Goal: Task Accomplishment & Management: Manage account settings

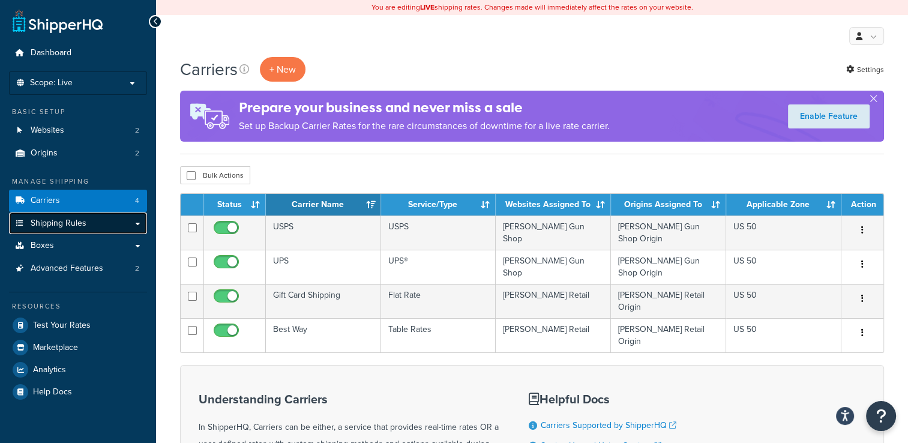
click at [106, 229] on link "Shipping Rules" at bounding box center [78, 223] width 138 height 22
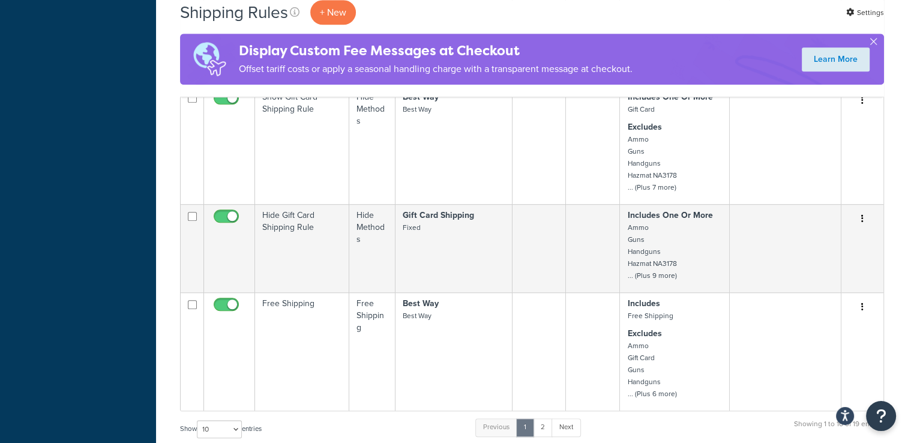
scroll to position [780, 0]
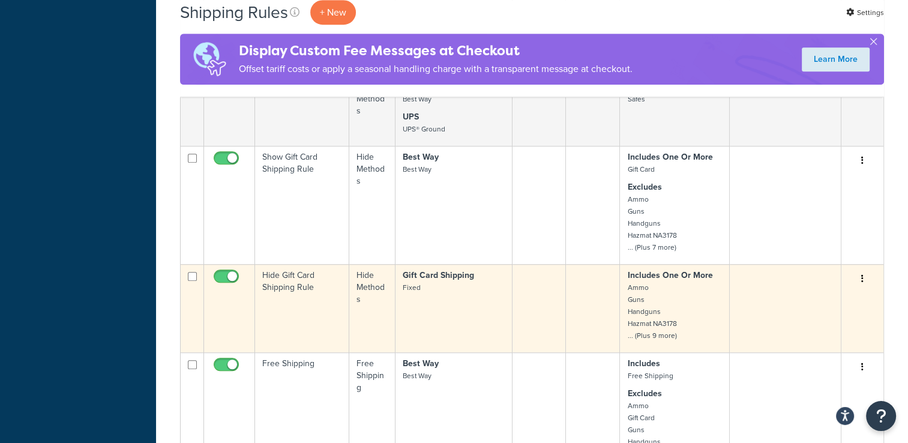
click at [865, 280] on button "button" at bounding box center [862, 278] width 17 height 19
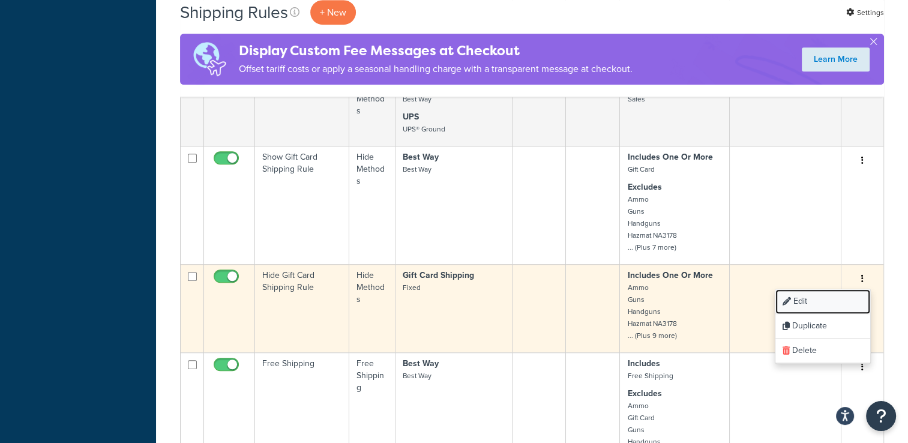
click at [835, 299] on link "Edit" at bounding box center [822, 301] width 95 height 25
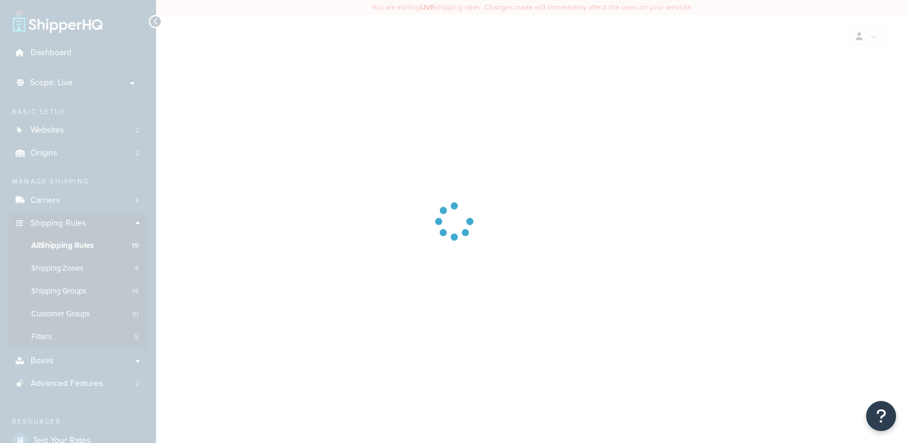
select select "HIDE"
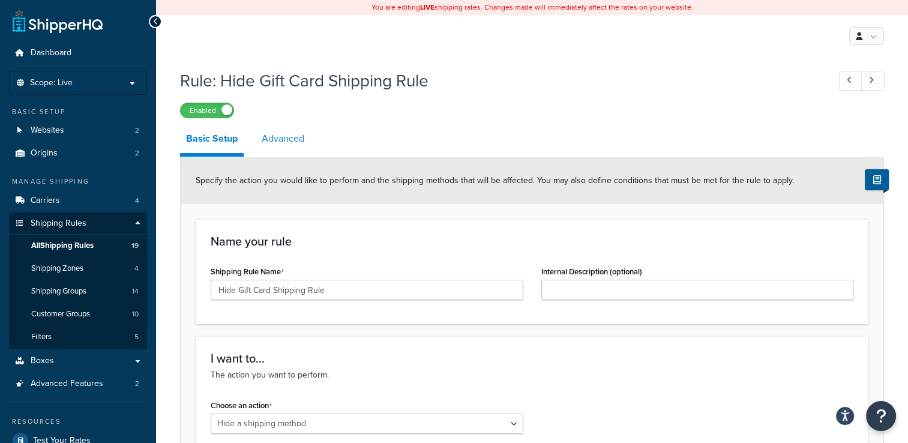
click at [293, 143] on link "Advanced" at bounding box center [283, 138] width 55 height 29
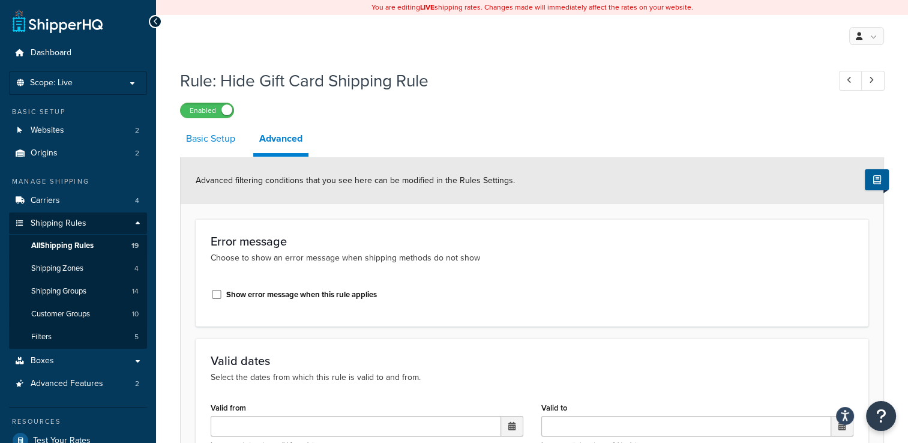
click at [226, 137] on link "Basic Setup" at bounding box center [210, 138] width 61 height 29
select select "HIDE"
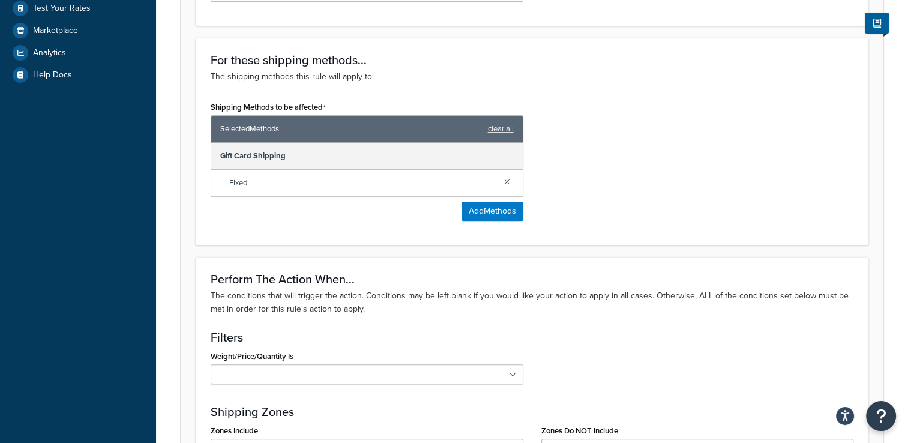
scroll to position [360, 0]
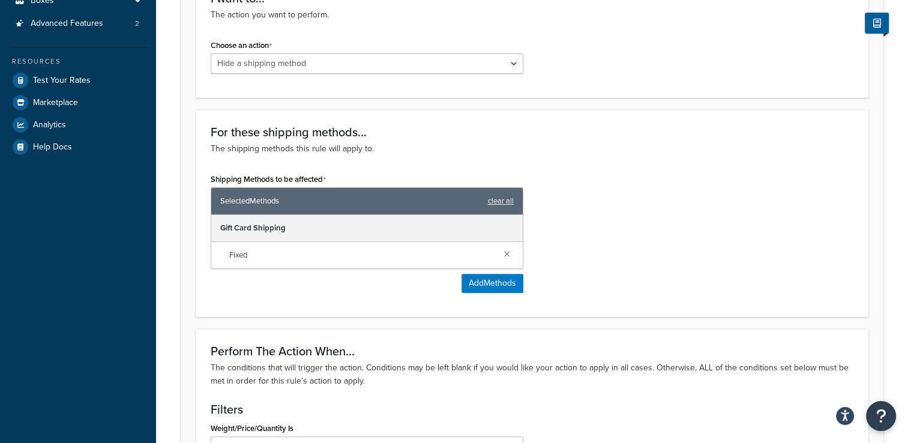
click at [323, 222] on div "Gift Card Shipping" at bounding box center [366, 228] width 311 height 27
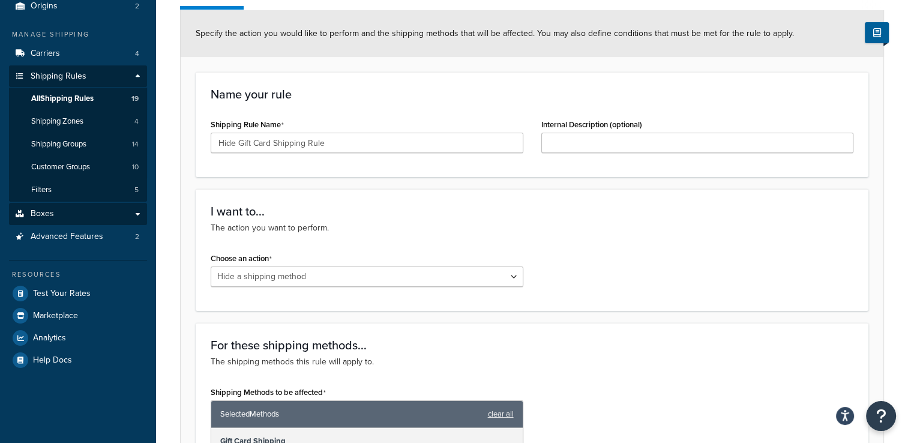
scroll to position [120, 0]
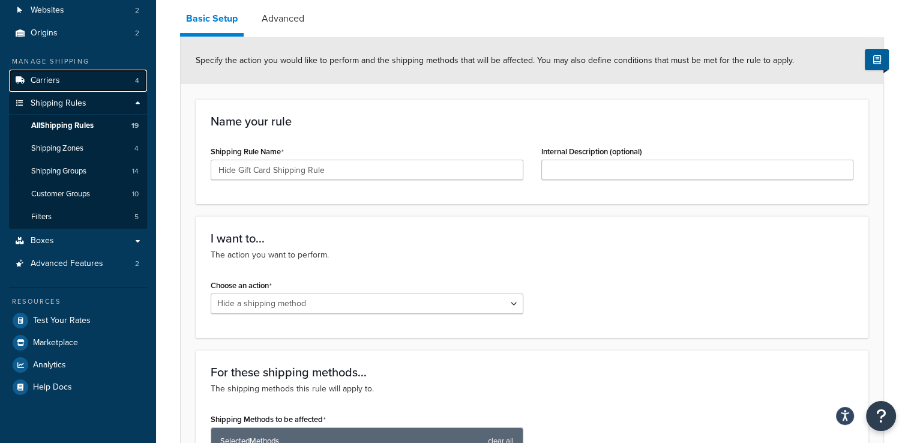
click at [95, 80] on link "Carriers 4" at bounding box center [78, 81] width 138 height 22
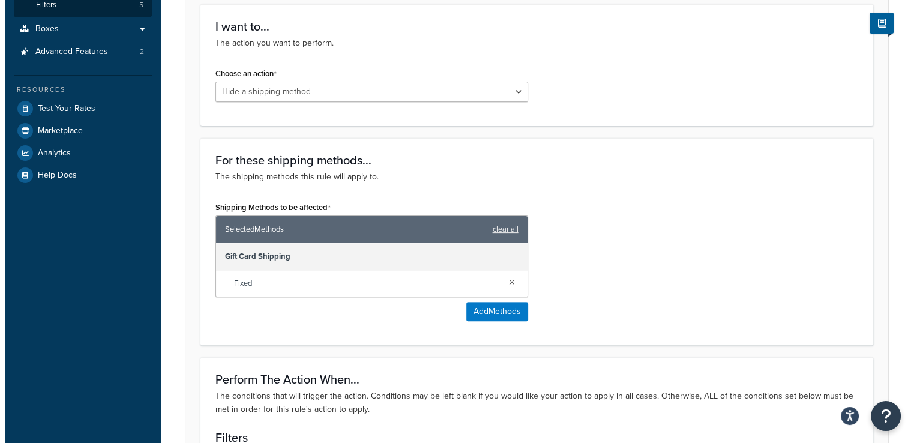
scroll to position [360, 0]
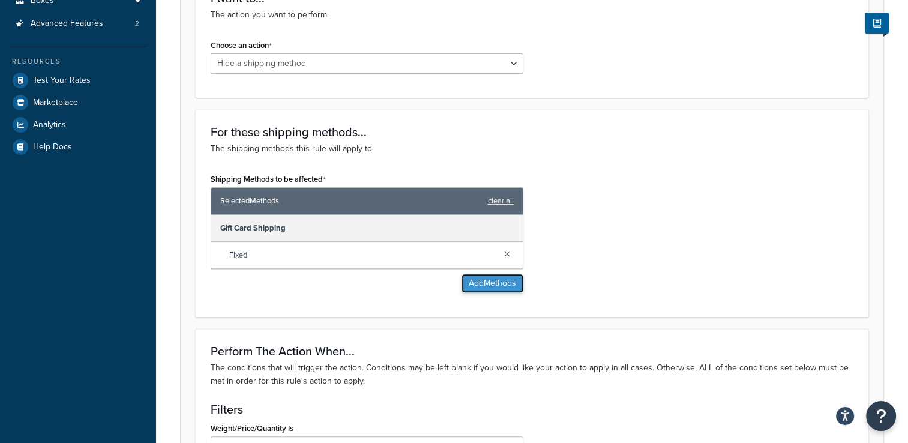
click at [481, 283] on button "Add Methods" at bounding box center [492, 283] width 62 height 19
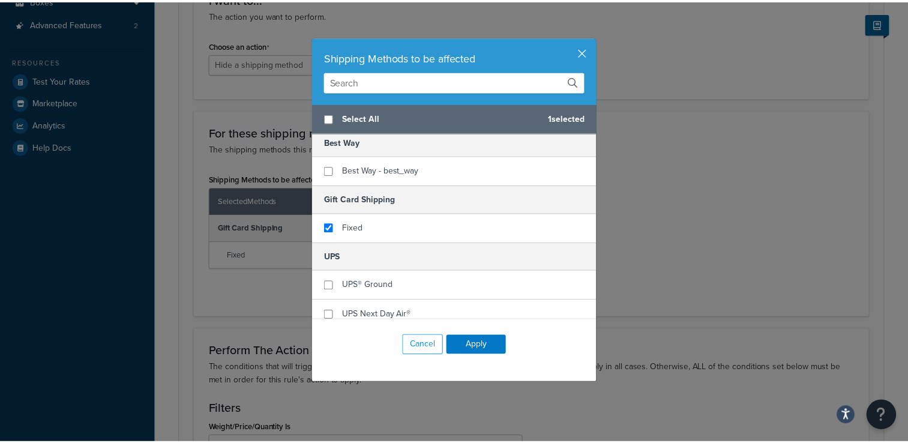
scroll to position [0, 0]
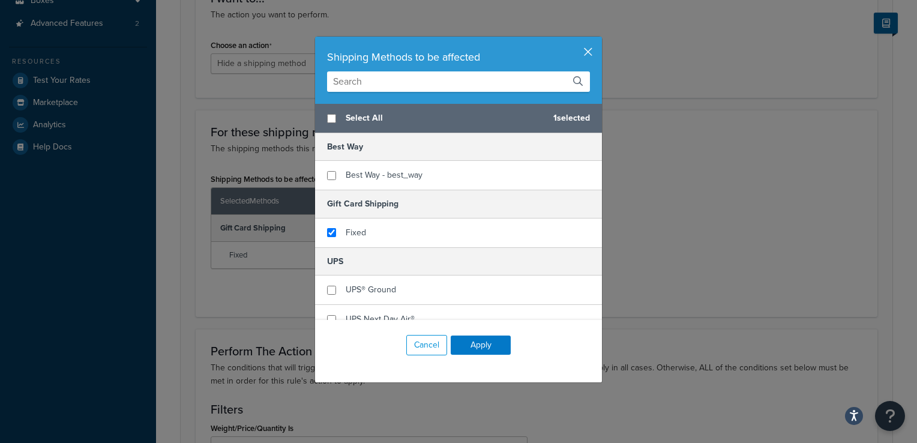
click at [599, 40] on button "button" at bounding box center [600, 38] width 3 height 3
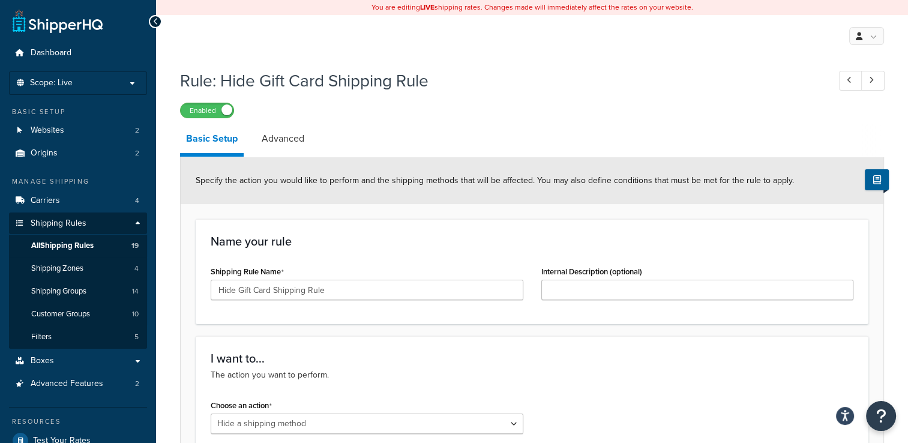
click at [151, 19] on div at bounding box center [155, 21] width 13 height 13
click at [157, 18] on icon at bounding box center [155, 21] width 5 height 8
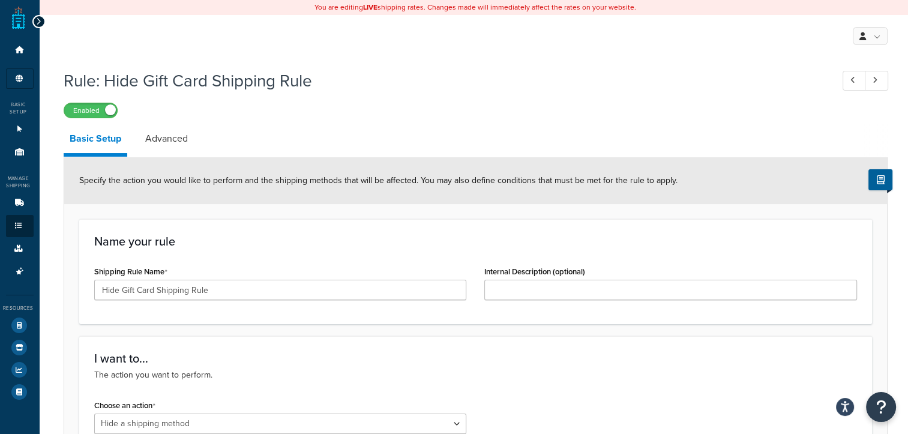
click at [38, 17] on icon at bounding box center [38, 21] width 5 height 8
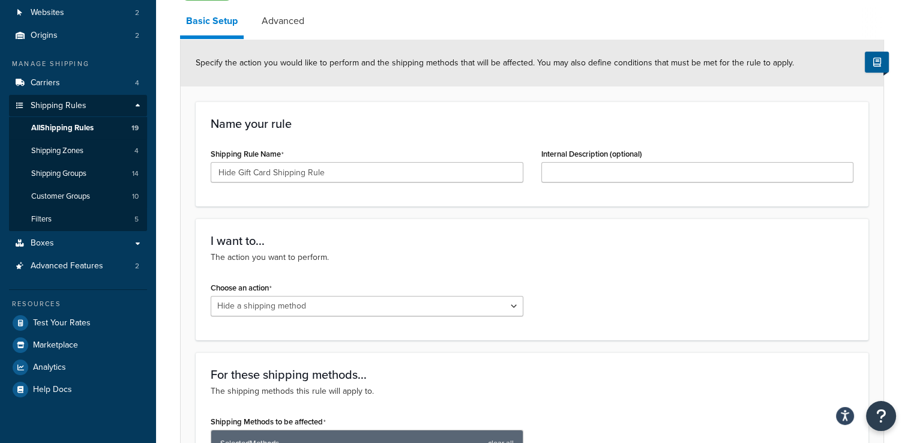
scroll to position [120, 0]
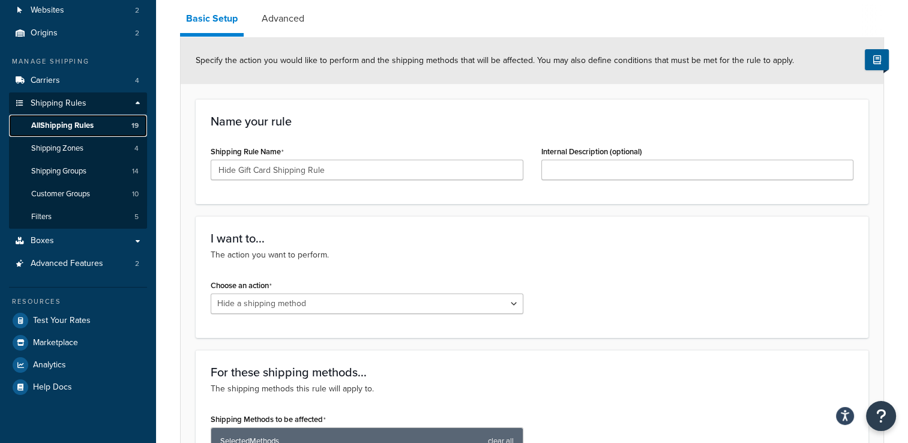
click at [82, 124] on span "All Shipping Rules" at bounding box center [62, 126] width 62 height 10
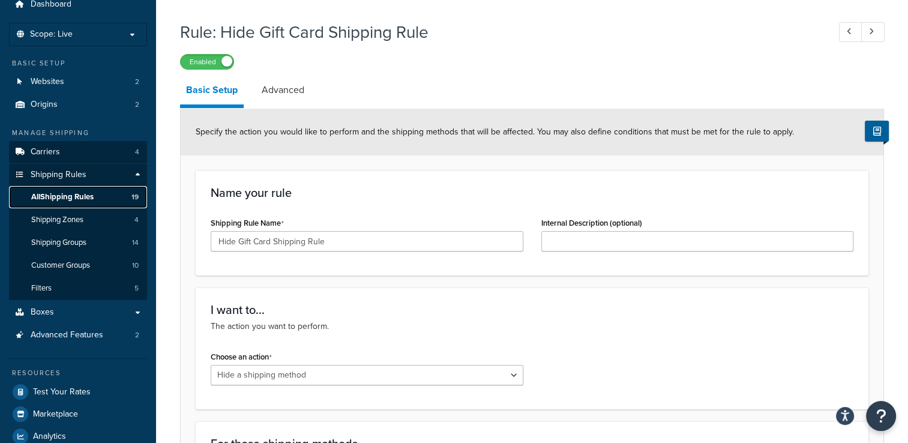
scroll to position [0, 0]
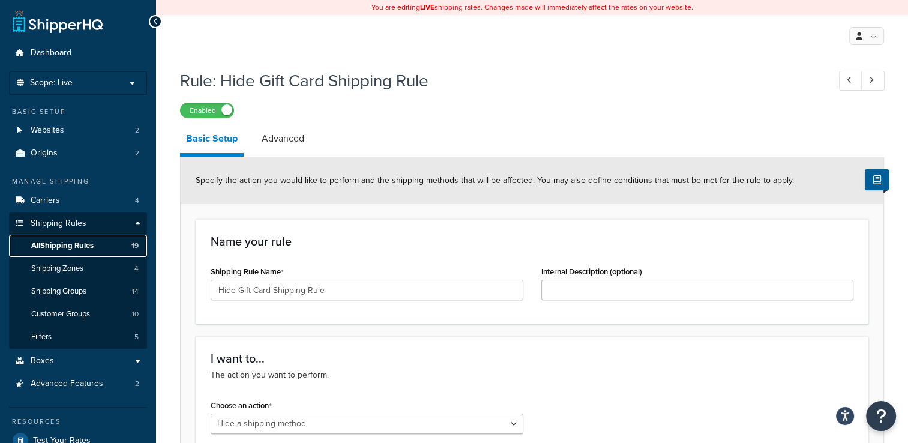
click at [69, 244] on span "All Shipping Rules" at bounding box center [62, 246] width 62 height 10
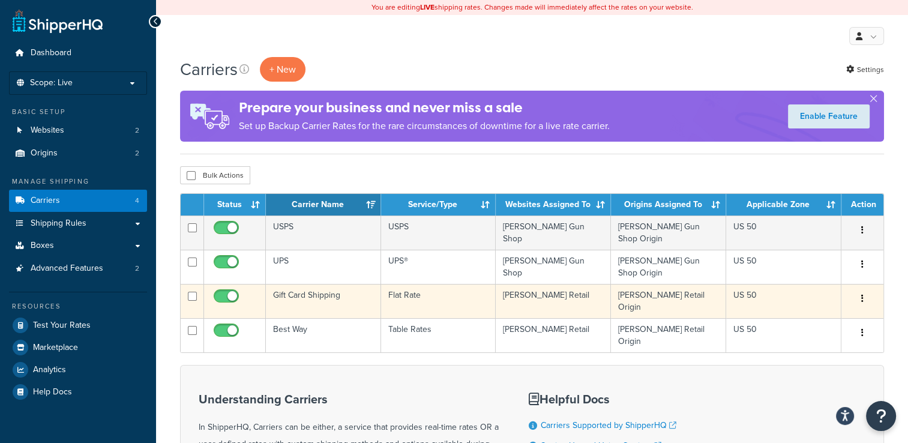
click at [859, 289] on button "button" at bounding box center [862, 298] width 17 height 19
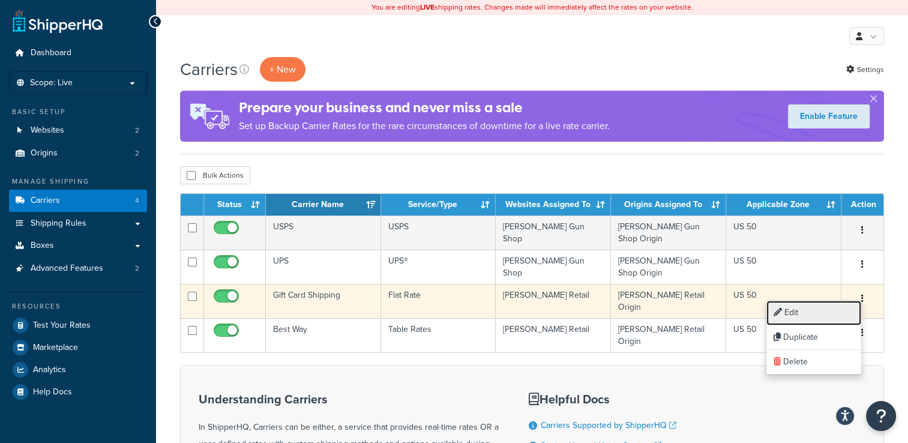
click at [841, 310] on link "Edit" at bounding box center [813, 313] width 95 height 25
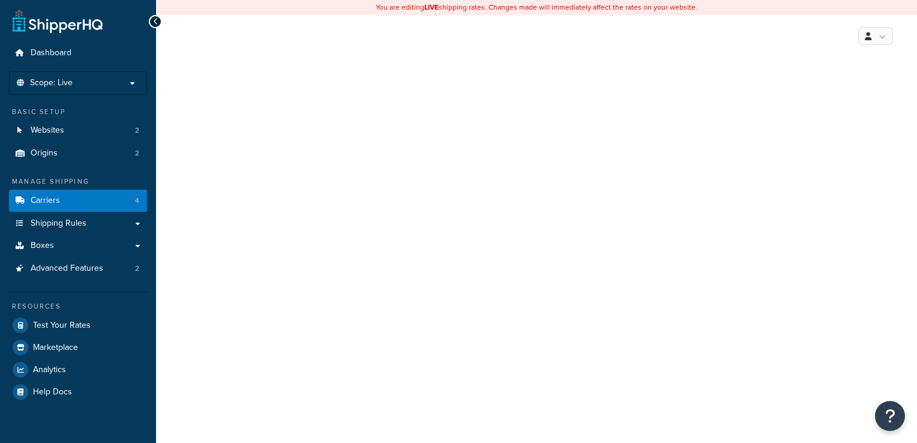
select select "flat"
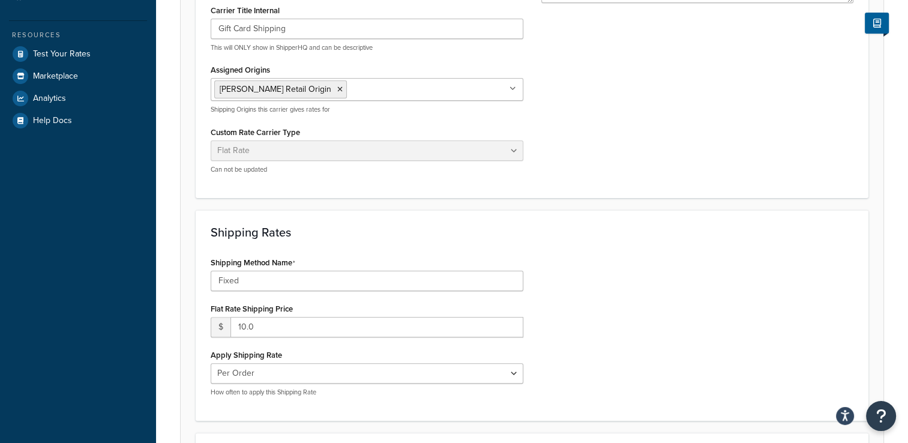
scroll to position [360, 0]
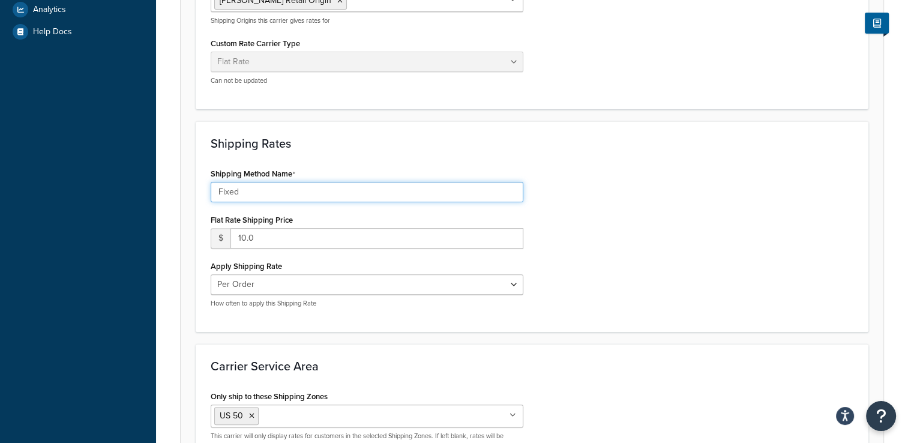
click at [308, 195] on input "Fixed" at bounding box center [367, 192] width 313 height 20
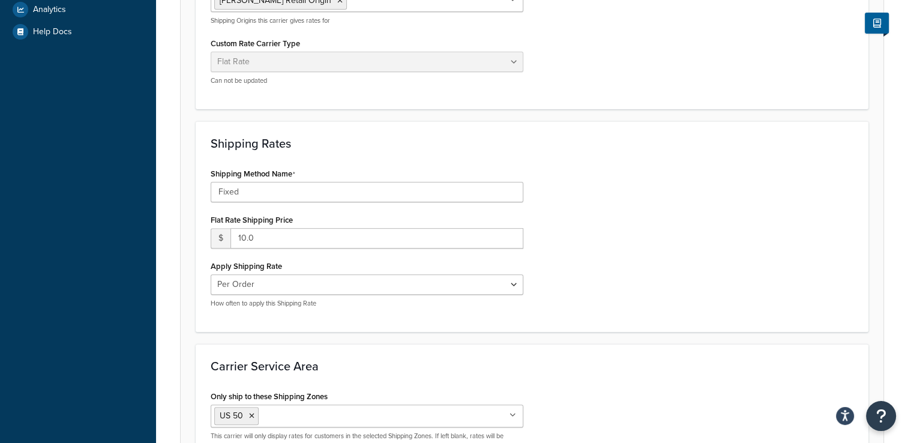
click at [703, 197] on div "Shipping Method Name Fixed Flat Rate Shipping Price $ 10.0 Apply Shipping Rate …" at bounding box center [532, 241] width 661 height 152
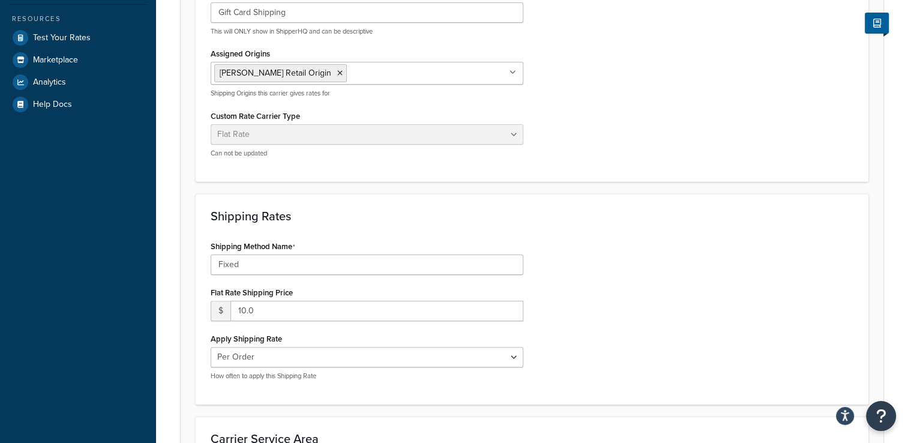
scroll to position [259, 0]
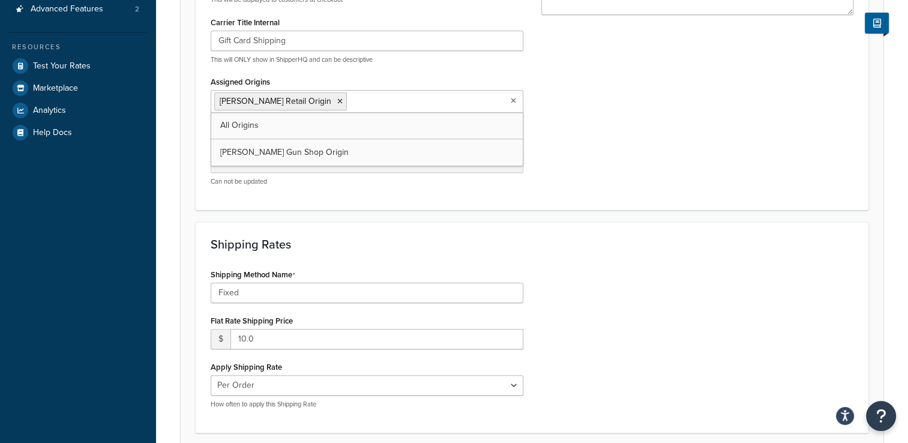
click at [509, 98] on ul "Grice Retail Origin" at bounding box center [367, 101] width 313 height 23
click at [702, 125] on div "Carrier Title in Checkout Gift Card Shipping This will be displayed to customer…" at bounding box center [532, 74] width 661 height 241
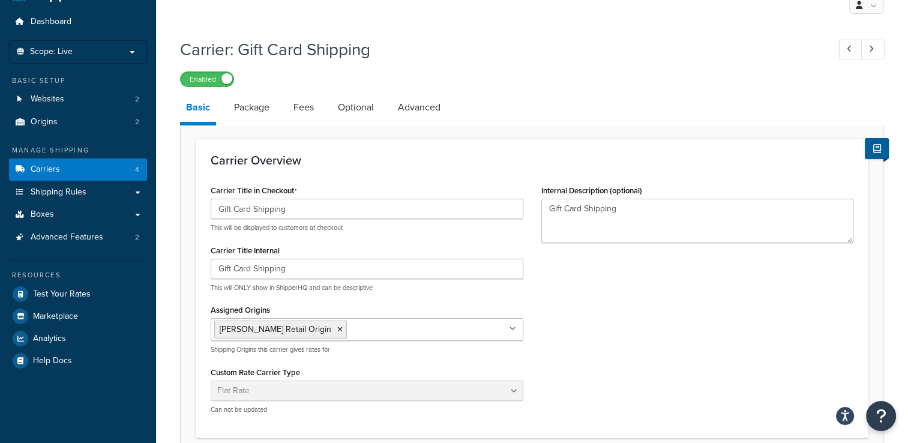
scroll to position [0, 0]
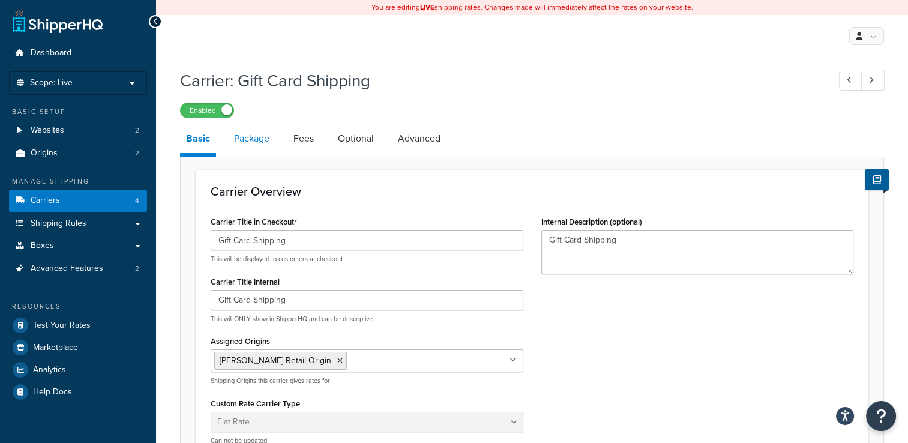
click at [254, 142] on link "Package" at bounding box center [251, 138] width 47 height 29
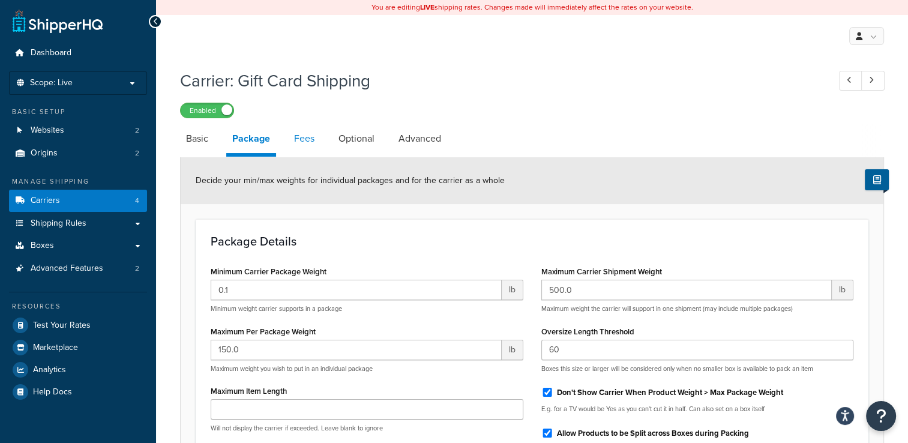
click at [305, 143] on link "Fees" at bounding box center [304, 138] width 32 height 29
select select "AFTER"
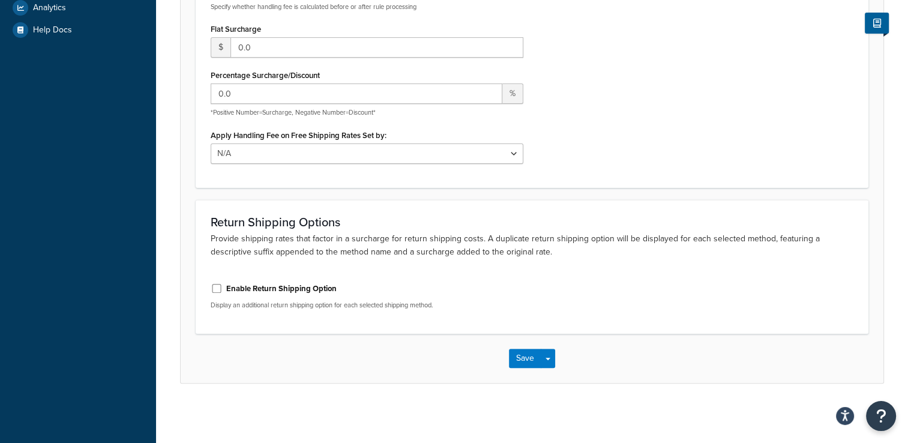
scroll to position [62, 0]
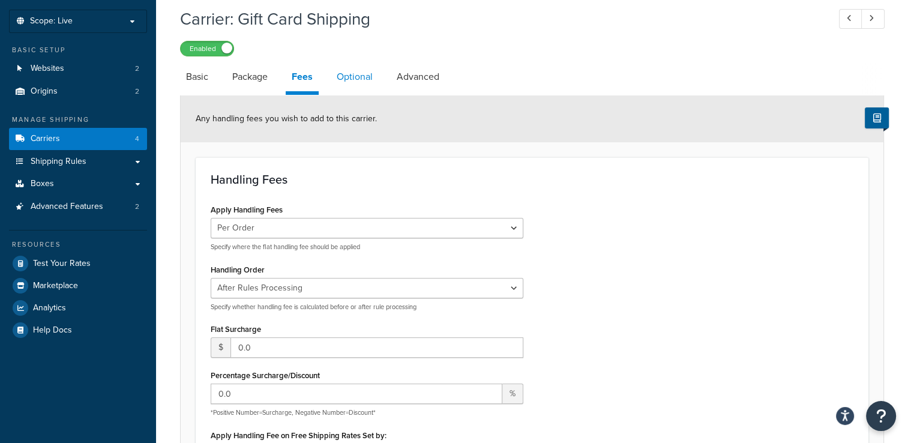
click at [367, 80] on link "Optional" at bounding box center [355, 76] width 48 height 29
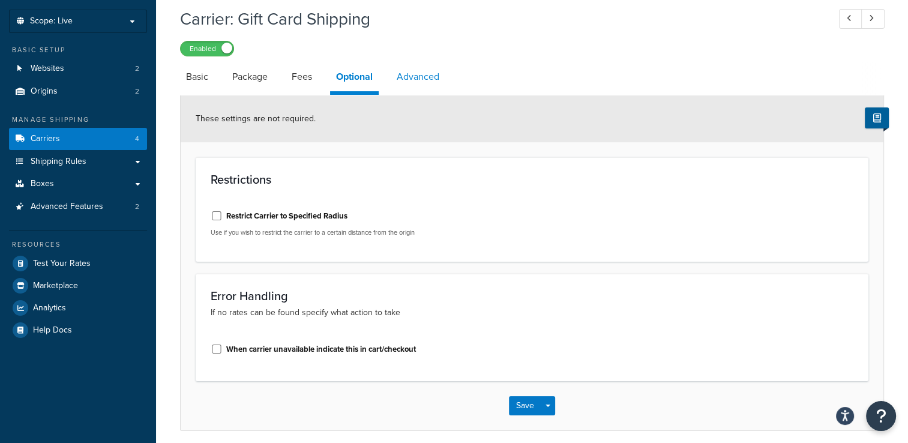
click at [442, 80] on link "Advanced" at bounding box center [418, 76] width 55 height 29
select select "false"
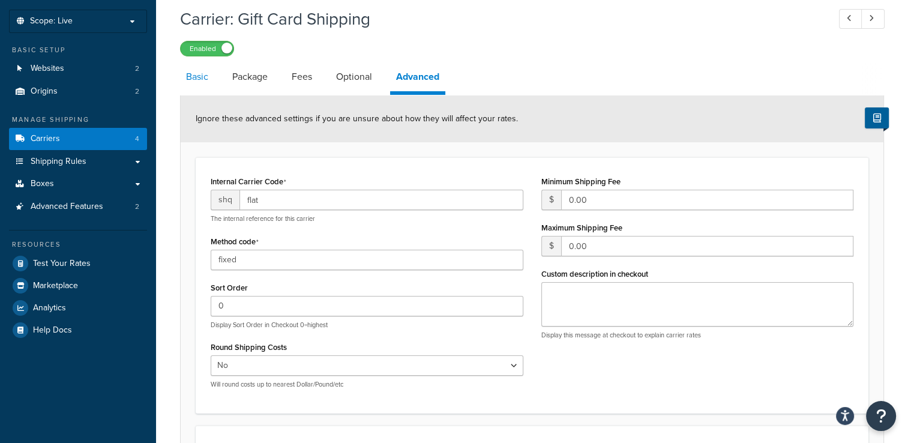
click at [205, 82] on link "Basic" at bounding box center [197, 76] width 34 height 29
select select "flat"
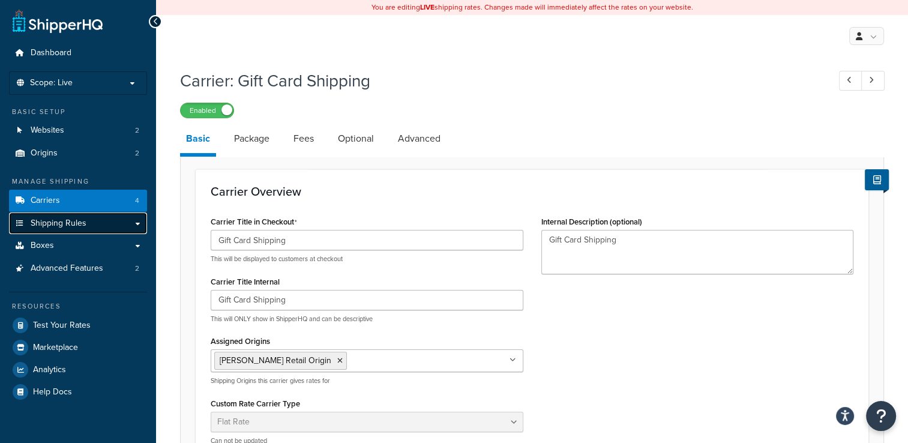
click at [133, 221] on link "Shipping Rules" at bounding box center [78, 223] width 138 height 22
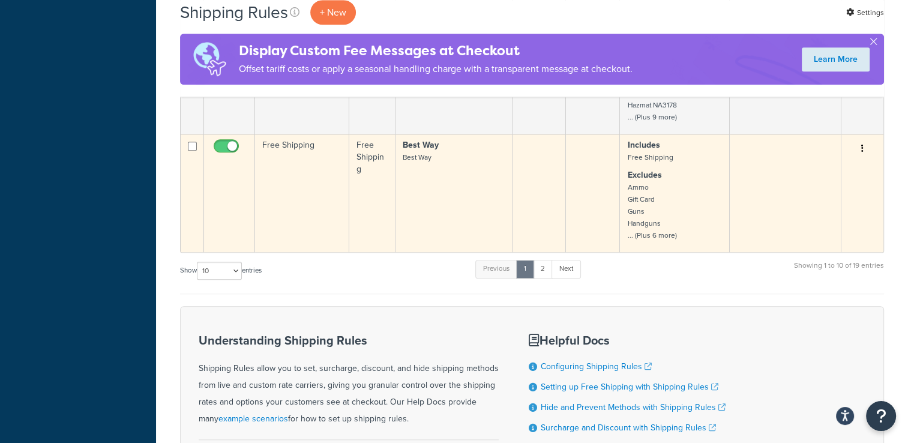
scroll to position [910, 0]
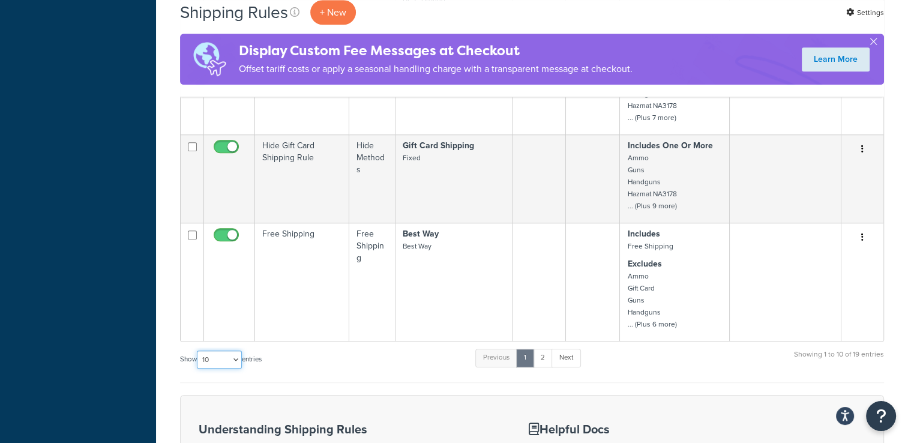
click at [216, 357] on select "10 15 25 50 100 1000" at bounding box center [219, 359] width 45 height 18
select select "100"
click at [198, 350] on select "10 15 25 50 100 1000" at bounding box center [219, 359] width 45 height 18
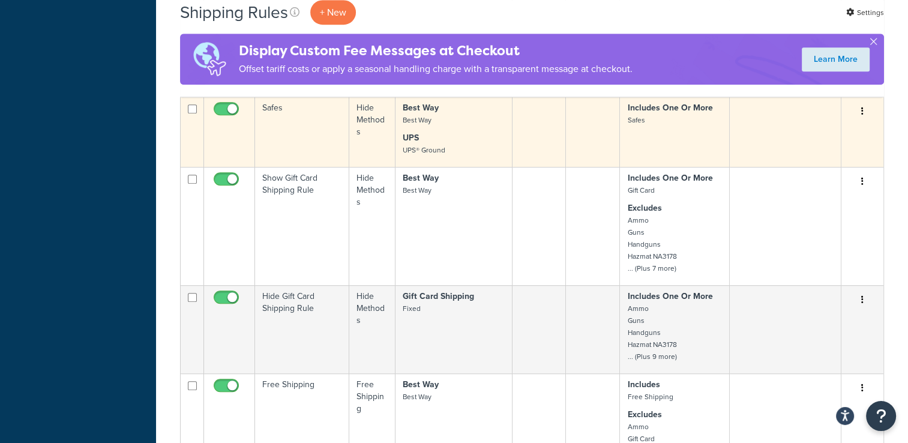
scroll to position [780, 0]
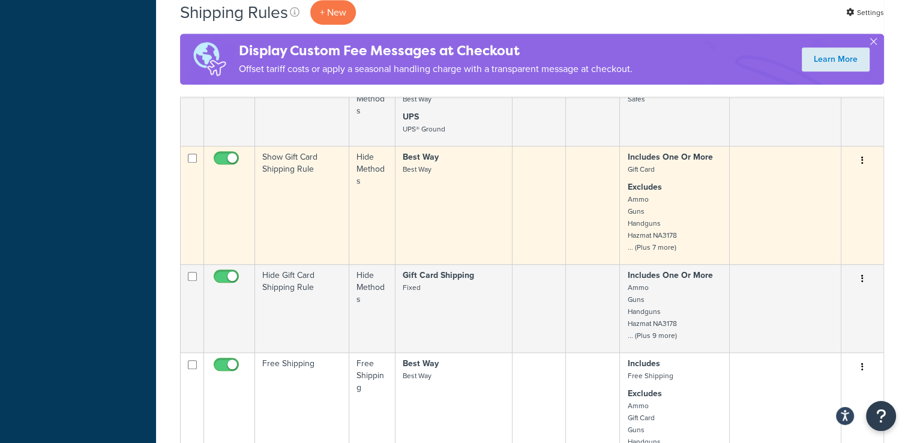
click at [862, 161] on icon "button" at bounding box center [862, 160] width 2 height 8
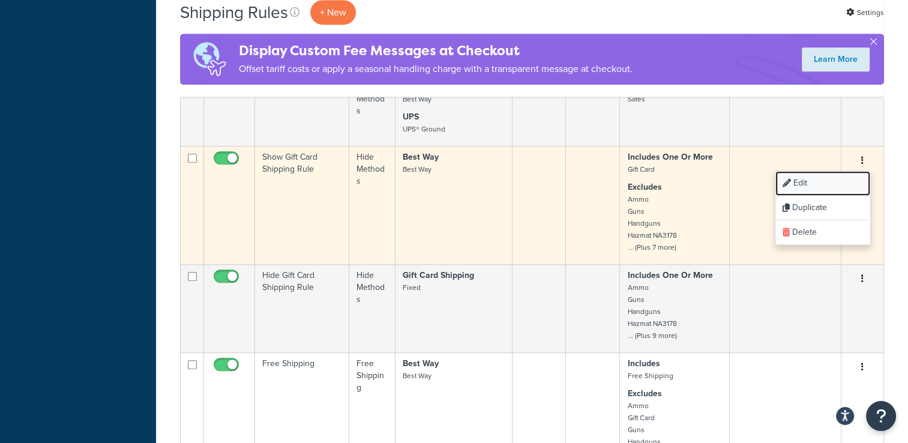
click at [835, 177] on link "Edit" at bounding box center [822, 183] width 95 height 25
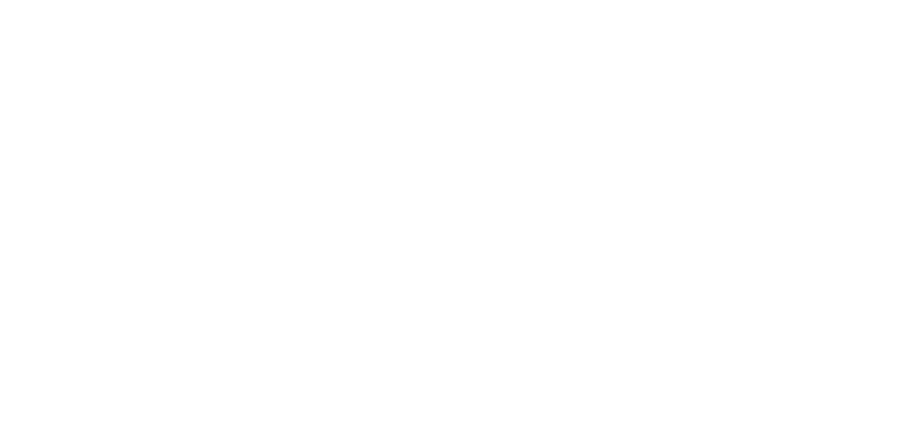
select select "HIDE"
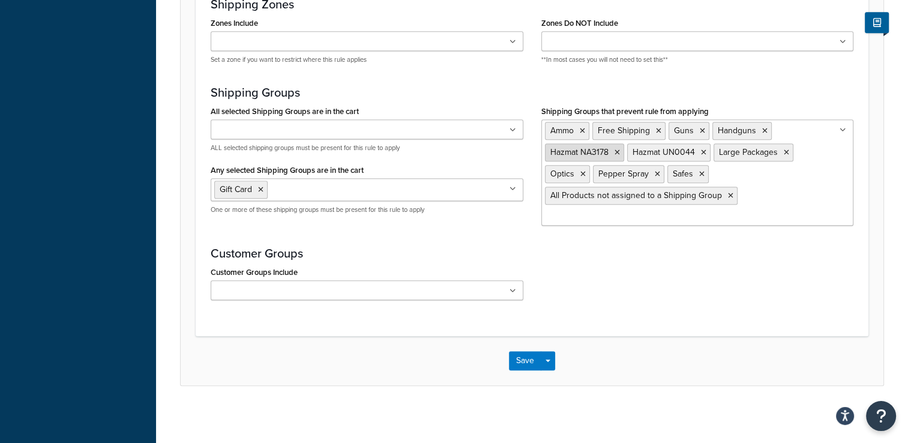
scroll to position [719, 0]
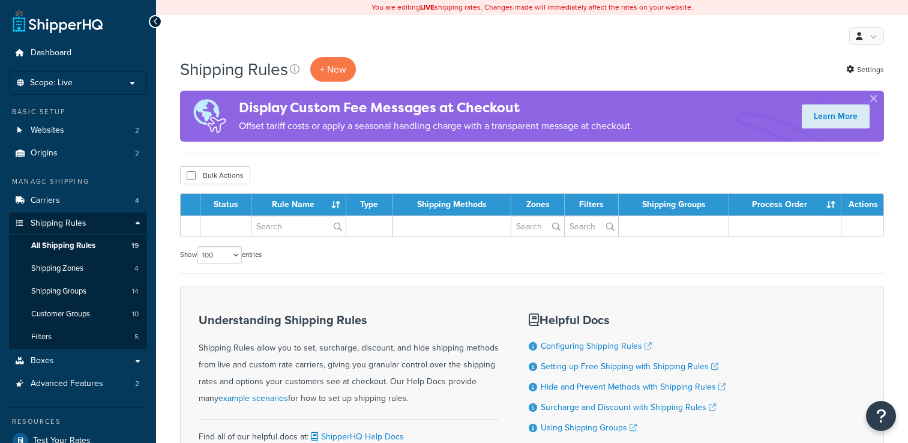
select select "100"
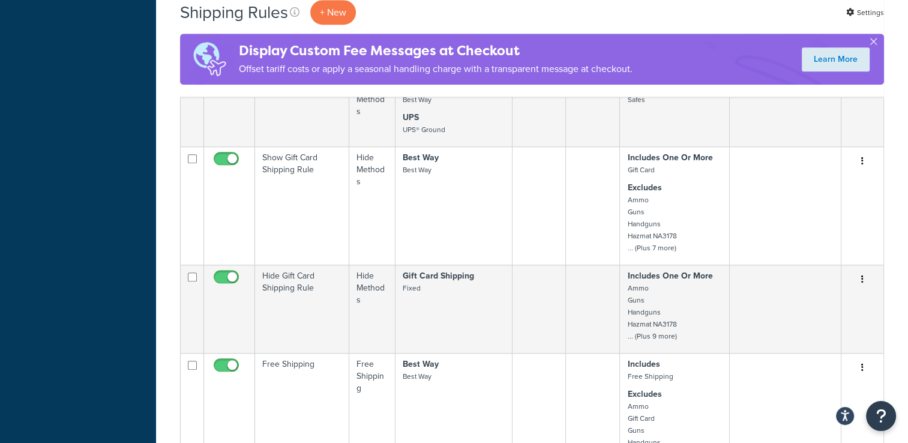
scroll to position [780, 0]
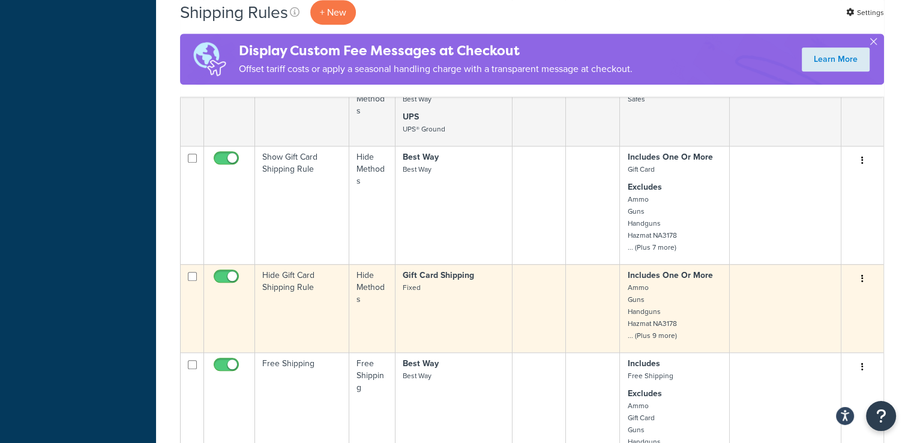
click at [863, 280] on button "button" at bounding box center [862, 278] width 17 height 19
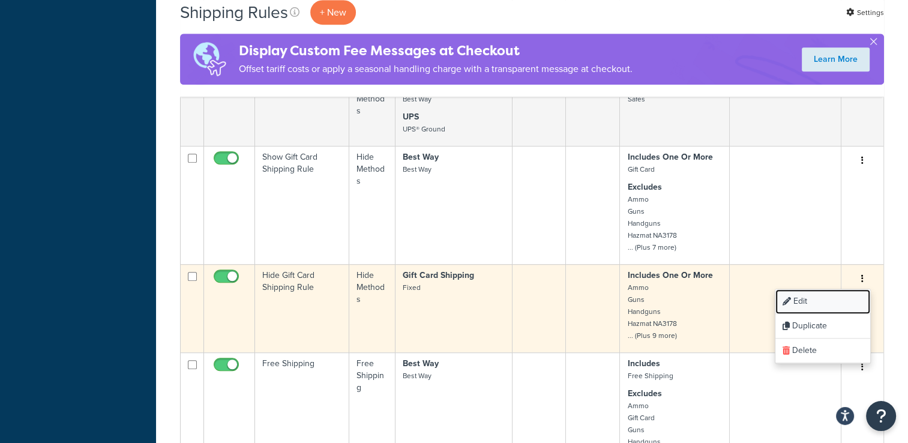
click at [838, 300] on link "Edit" at bounding box center [822, 301] width 95 height 25
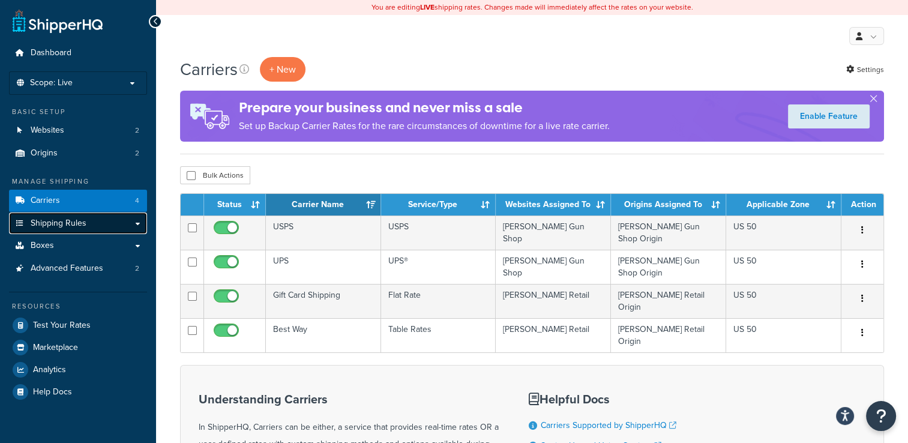
click at [136, 220] on link "Shipping Rules" at bounding box center [78, 223] width 138 height 22
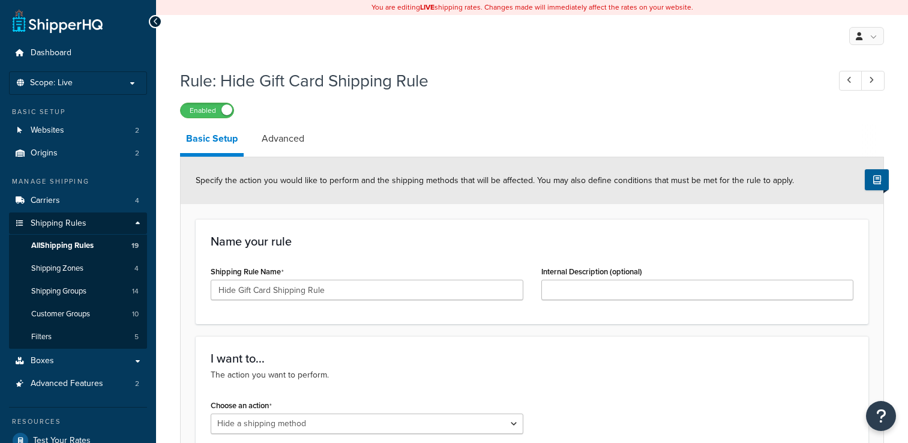
select select "HIDE"
click at [79, 74] on li "Scope: Live" at bounding box center [78, 82] width 138 height 23
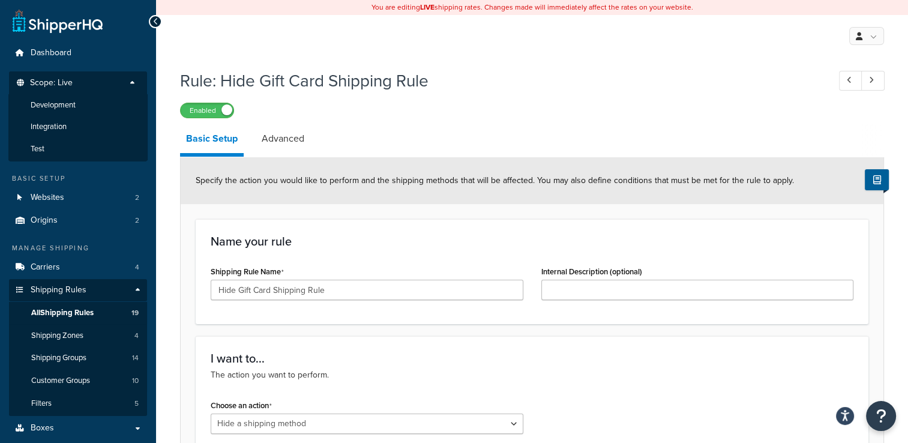
drag, startPoint x: 79, startPoint y: 104, endPoint x: 512, endPoint y: 63, distance: 434.5
click at [79, 104] on li "Development" at bounding box center [77, 105] width 139 height 22
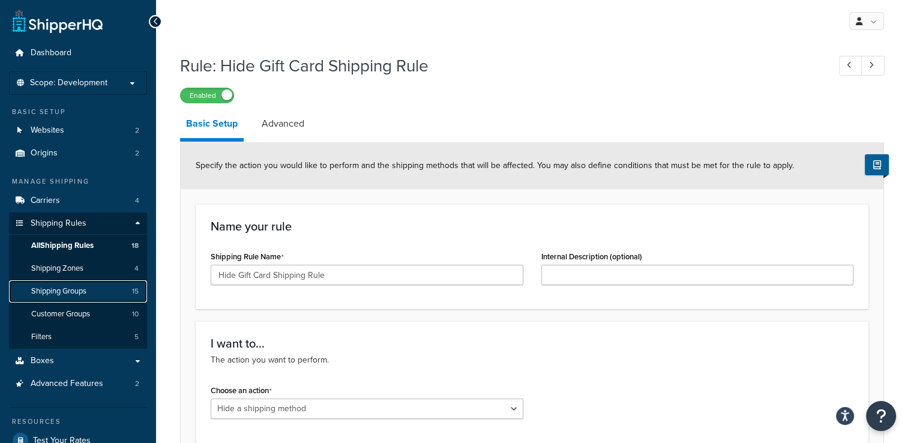
click at [65, 282] on link "Shipping Groups 15" at bounding box center [78, 291] width 138 height 22
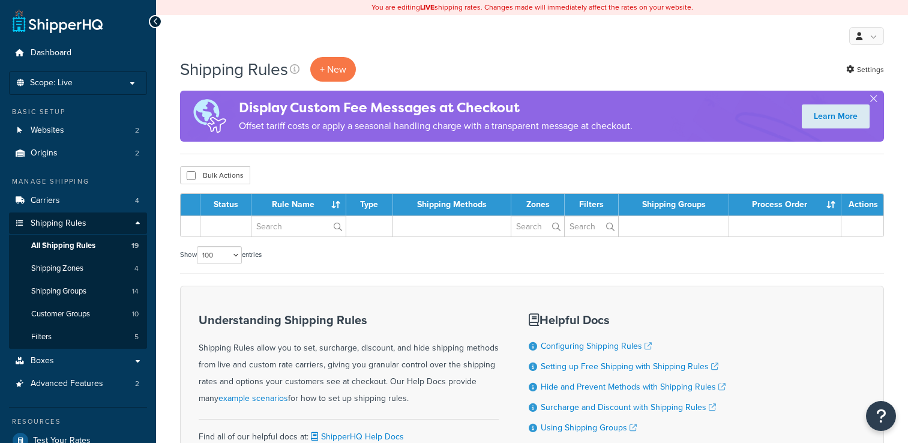
select select "100"
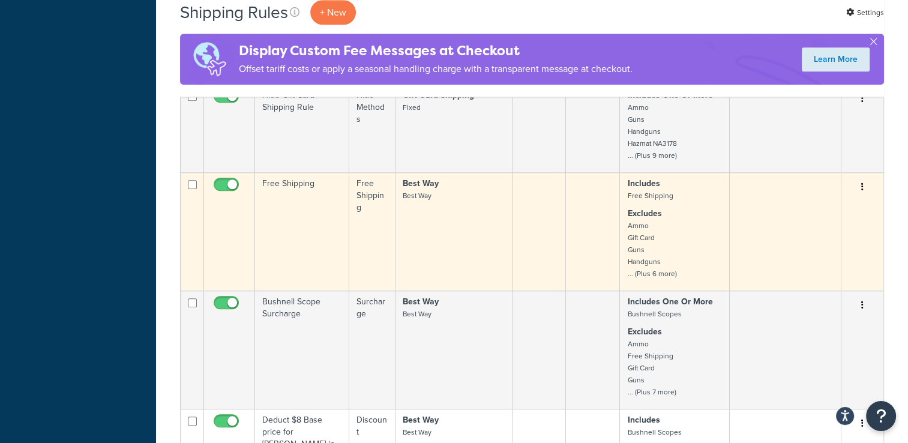
scroll to position [960, 0]
click at [862, 182] on icon "button" at bounding box center [862, 186] width 2 height 8
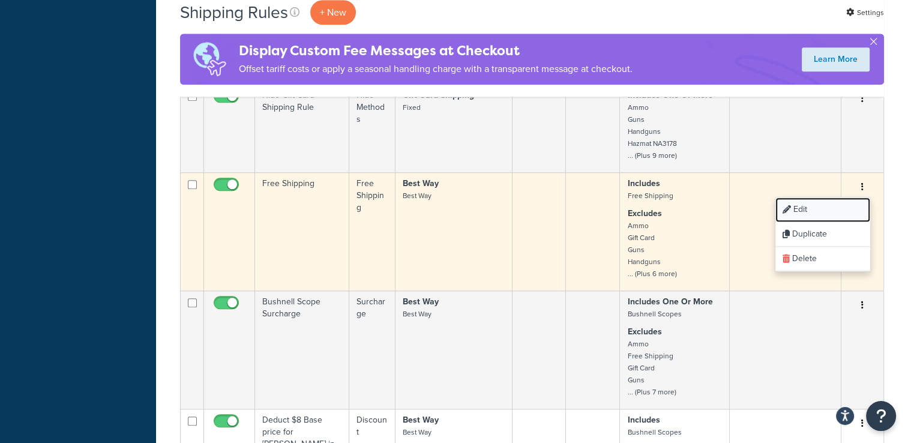
click at [850, 205] on link "Edit" at bounding box center [822, 209] width 95 height 25
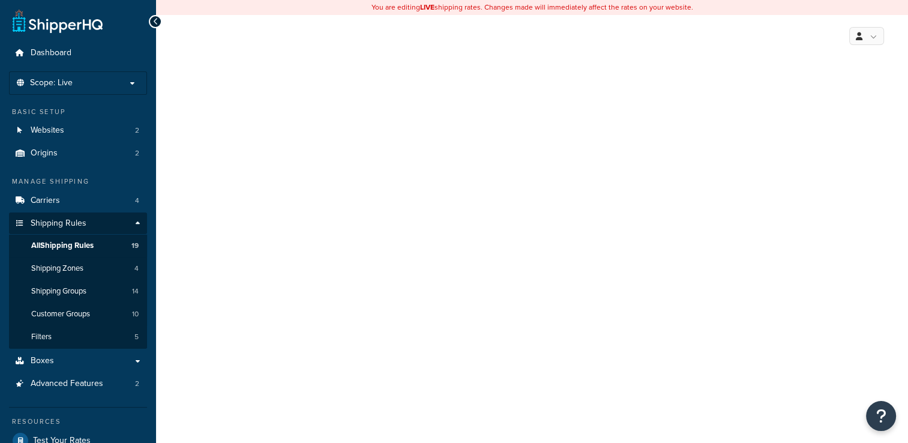
select select "OVERRIDE"
select select "SHIPPING_GROUP"
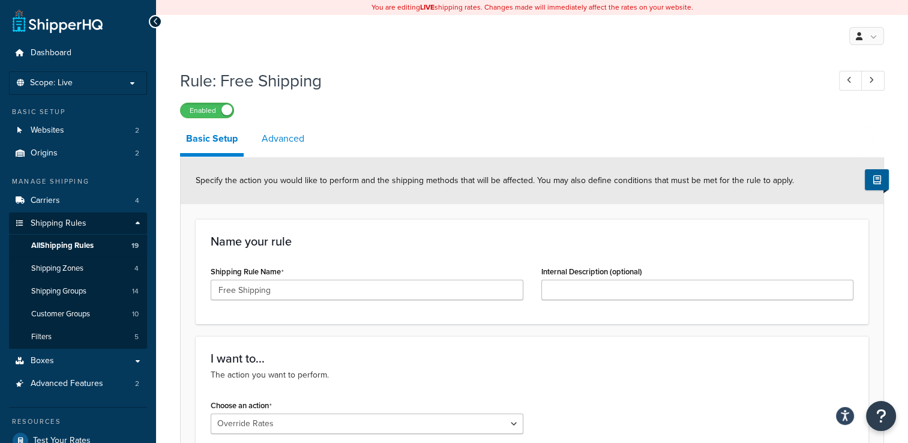
click at [269, 139] on link "Advanced" at bounding box center [283, 138] width 55 height 29
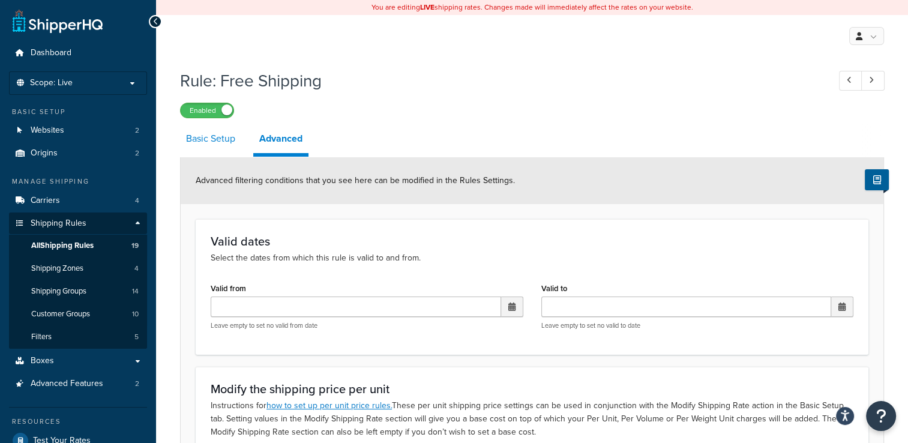
click at [229, 145] on link "Basic Setup" at bounding box center [210, 138] width 61 height 29
select select "OVERRIDE"
select select "SHIPPING_GROUP"
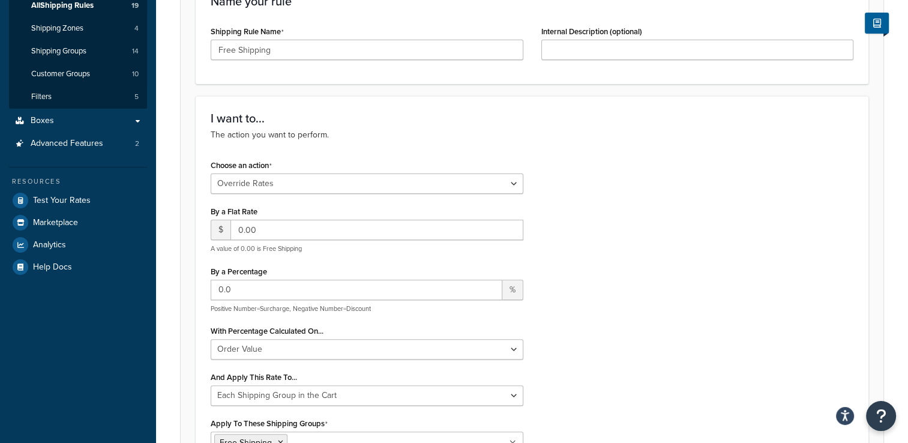
scroll to position [60, 0]
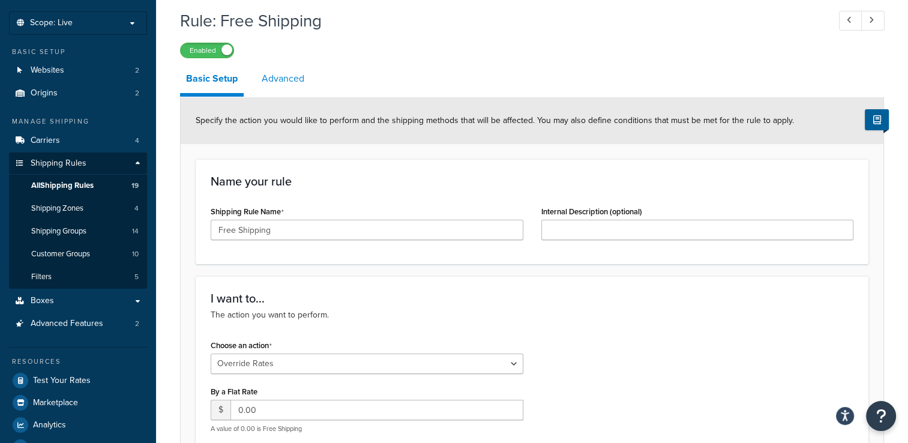
click at [279, 74] on link "Advanced" at bounding box center [283, 78] width 55 height 29
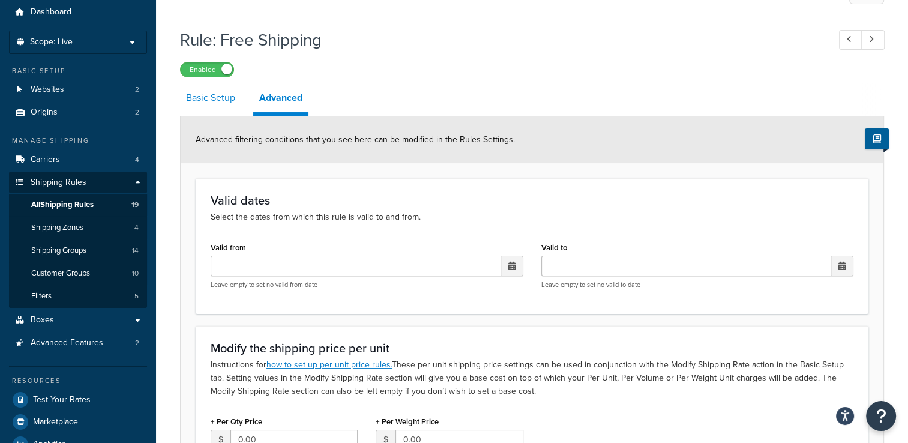
click at [212, 107] on link "Basic Setup" at bounding box center [210, 97] width 61 height 29
select select "OVERRIDE"
select select "SHIPPING_GROUP"
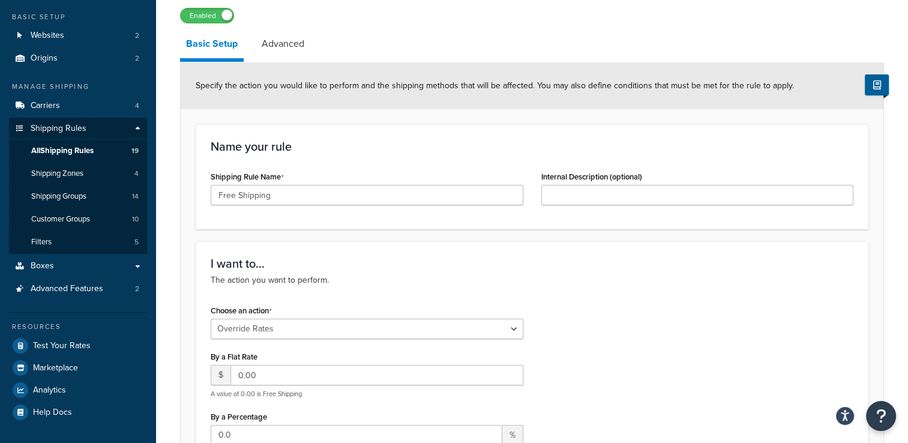
scroll to position [41, 0]
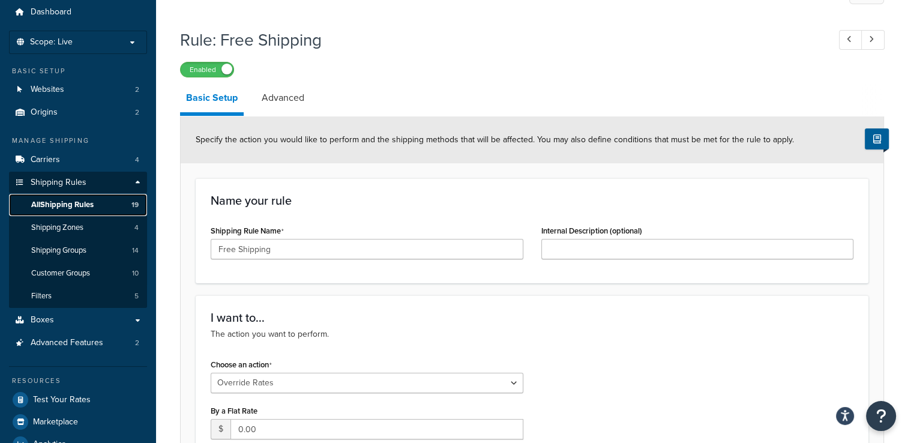
click at [118, 209] on link "All Shipping Rules 19" at bounding box center [78, 205] width 138 height 22
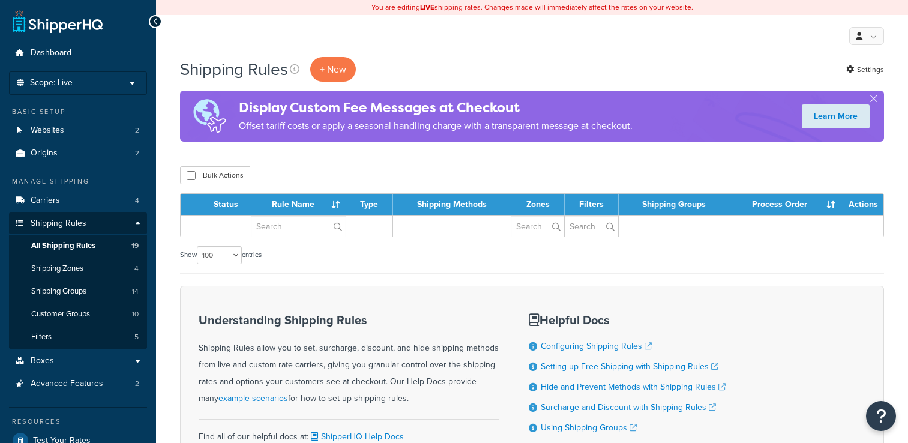
select select "100"
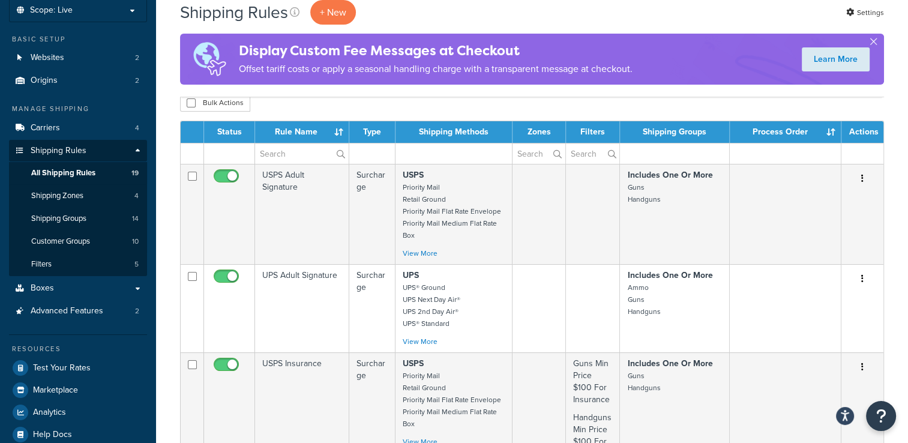
scroll to position [60, 0]
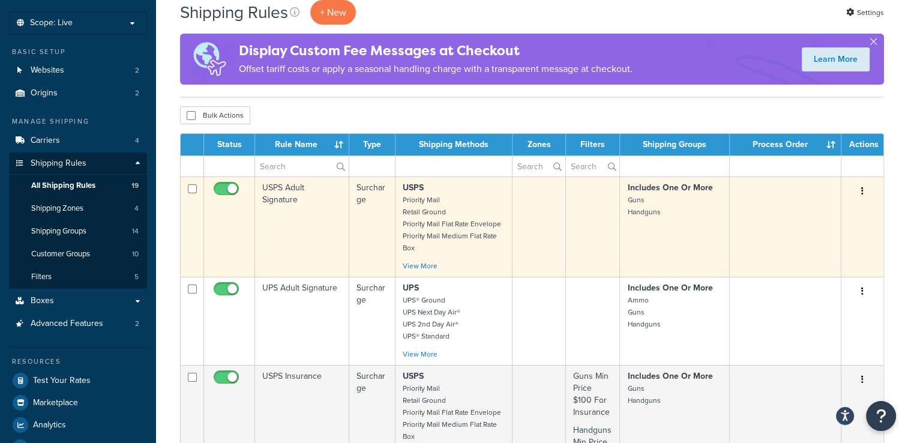
click at [863, 190] on button "button" at bounding box center [862, 191] width 17 height 19
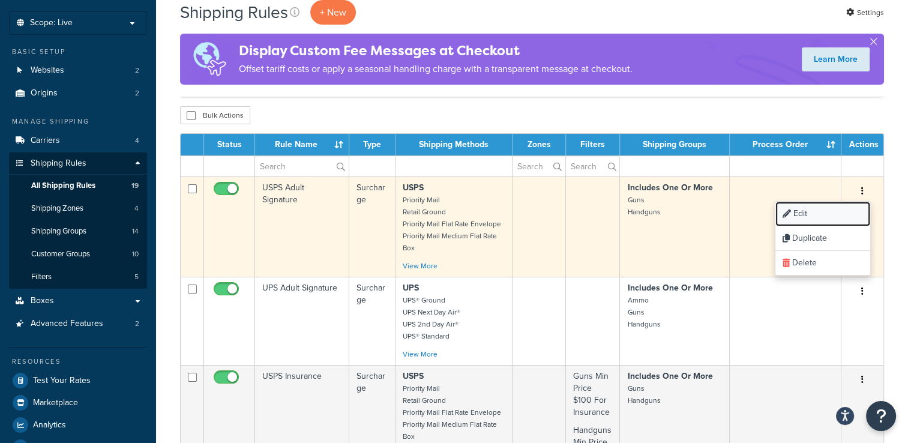
click at [848, 209] on link "Edit" at bounding box center [822, 214] width 95 height 25
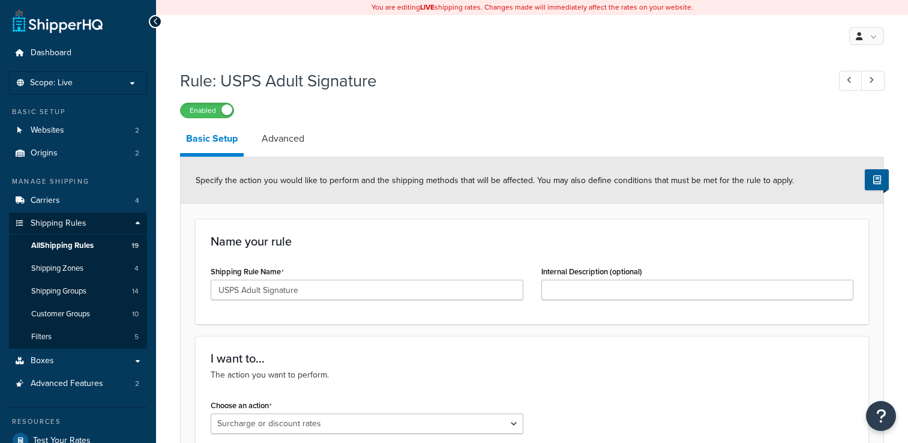
select select "SURCHARGE"
select select "ORDER"
select select "LOCATION"
click at [271, 137] on link "Advanced" at bounding box center [283, 138] width 55 height 29
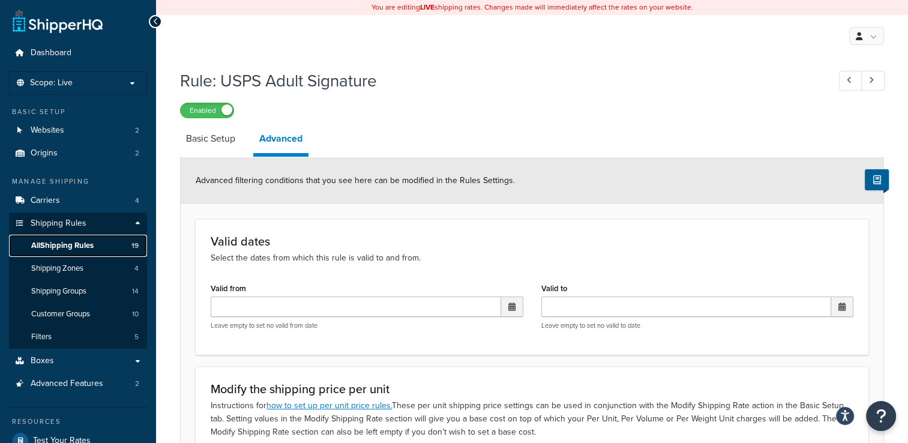
click at [83, 238] on link "All Shipping Rules 19" at bounding box center [78, 246] width 138 height 22
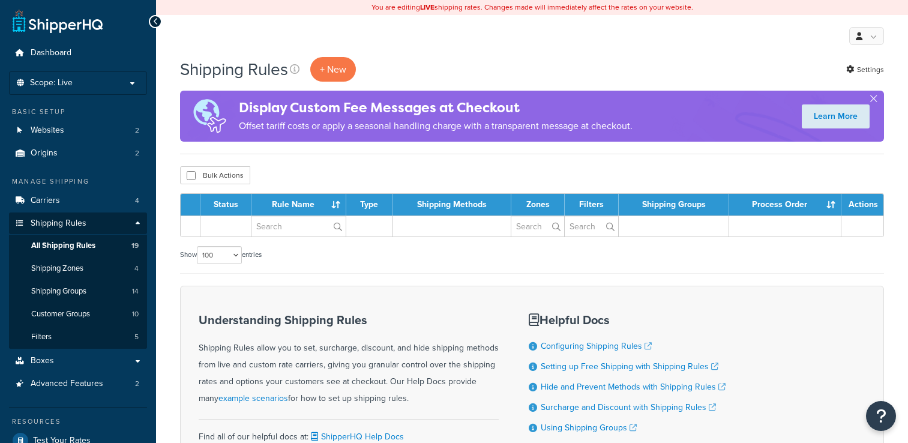
select select "100"
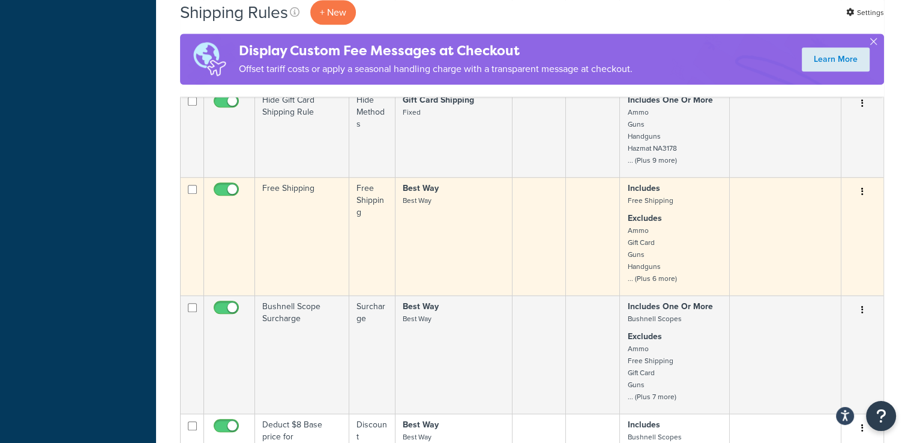
scroll to position [1020, 0]
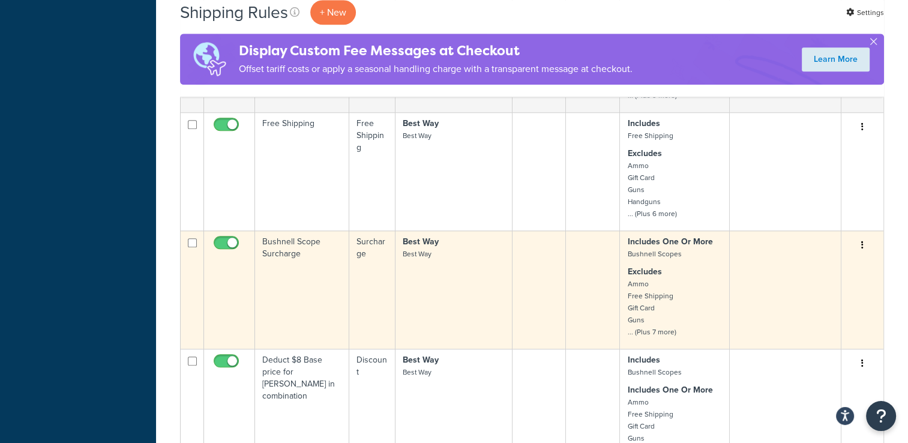
click at [862, 244] on icon "button" at bounding box center [862, 245] width 2 height 8
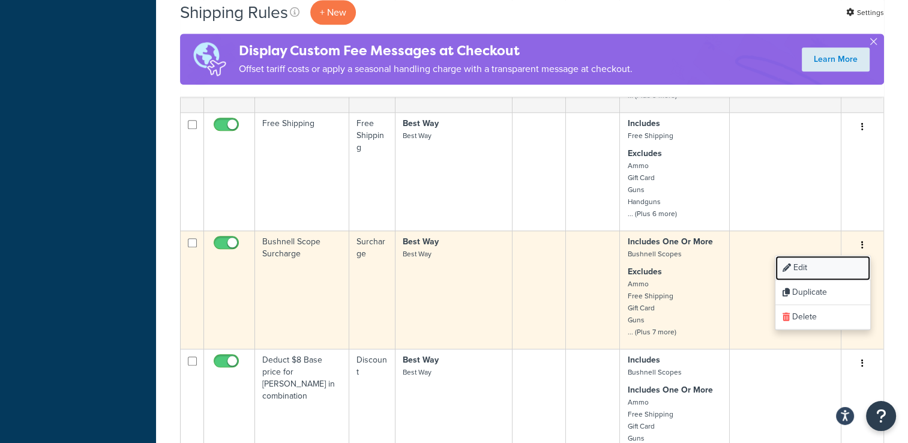
click at [842, 266] on link "Edit" at bounding box center [822, 268] width 95 height 25
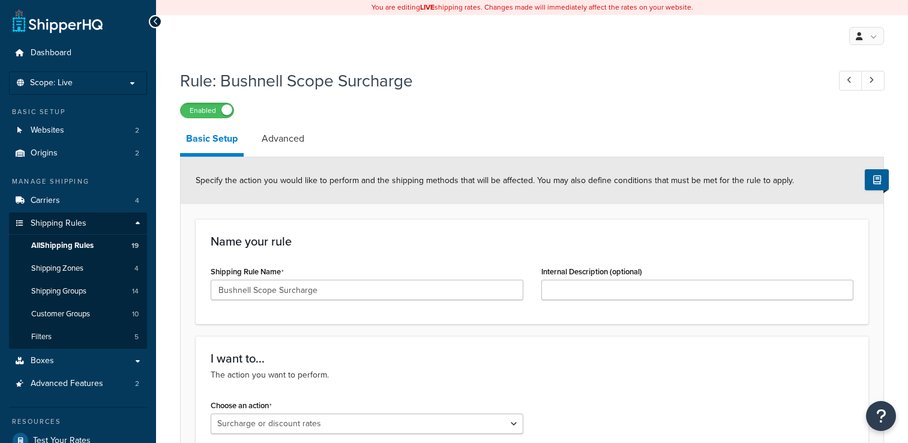
select select "SURCHARGE"
select select "ORDER"
select select "LOCATION"
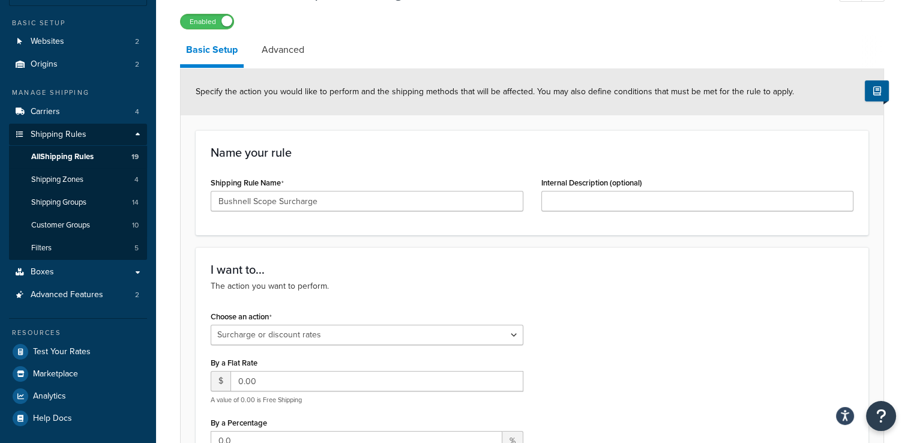
scroll to position [60, 0]
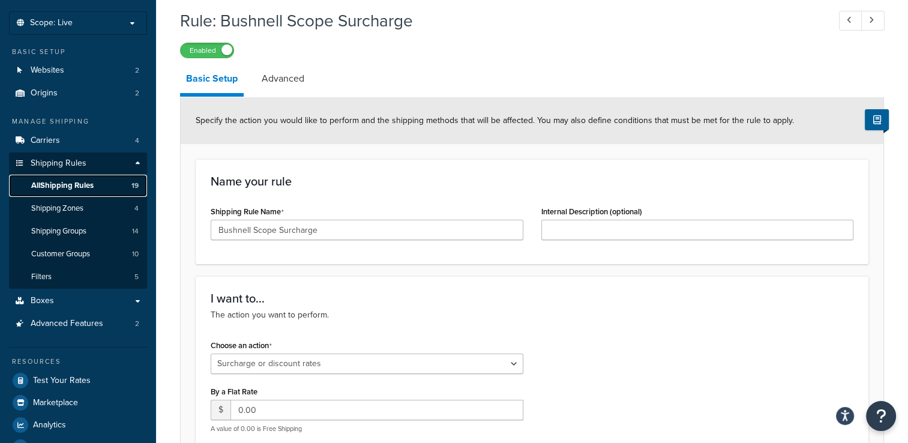
click at [105, 184] on link "All Shipping Rules 19" at bounding box center [78, 186] width 138 height 22
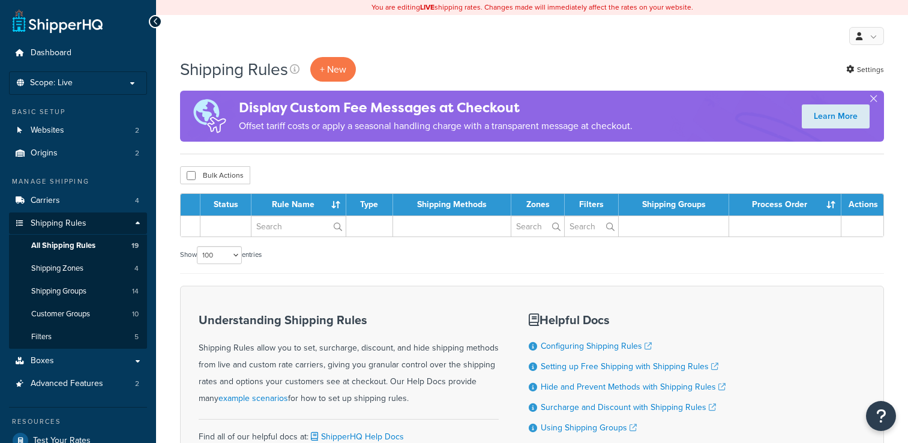
select select "100"
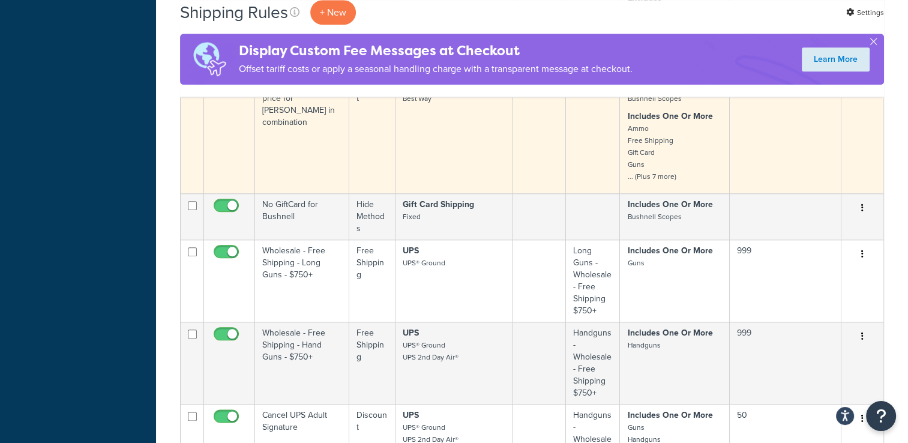
scroll to position [1273, 0]
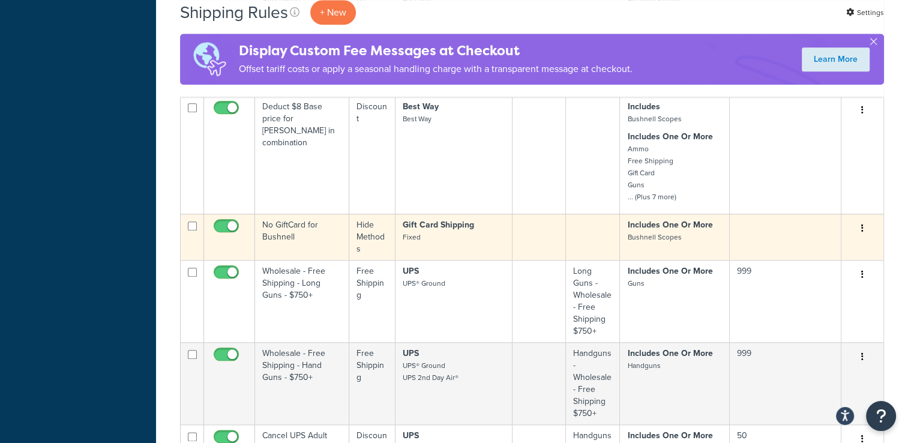
click at [864, 228] on button "button" at bounding box center [862, 228] width 17 height 19
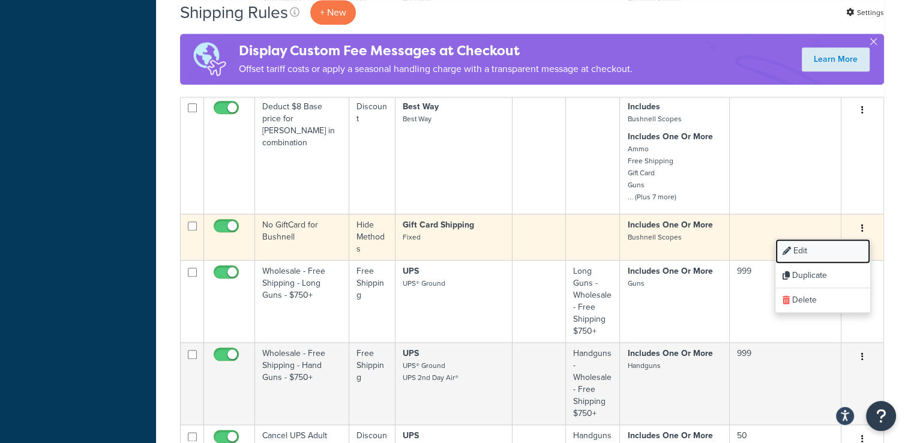
click at [838, 245] on link "Edit" at bounding box center [822, 251] width 95 height 25
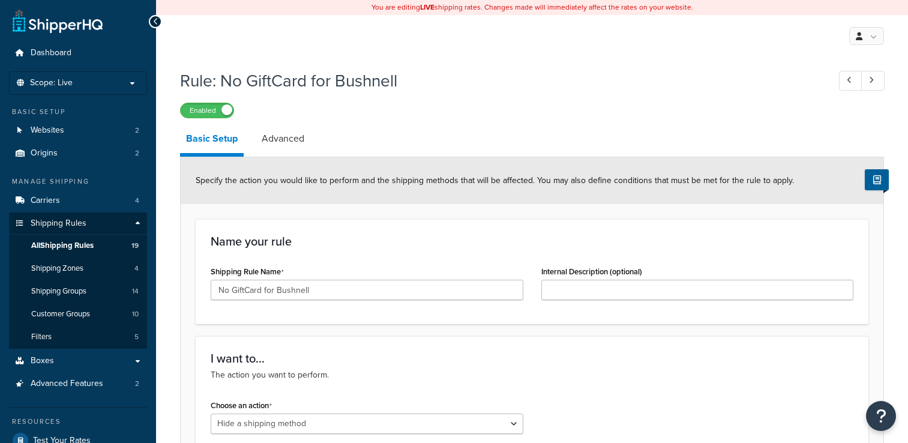
select select "HIDE"
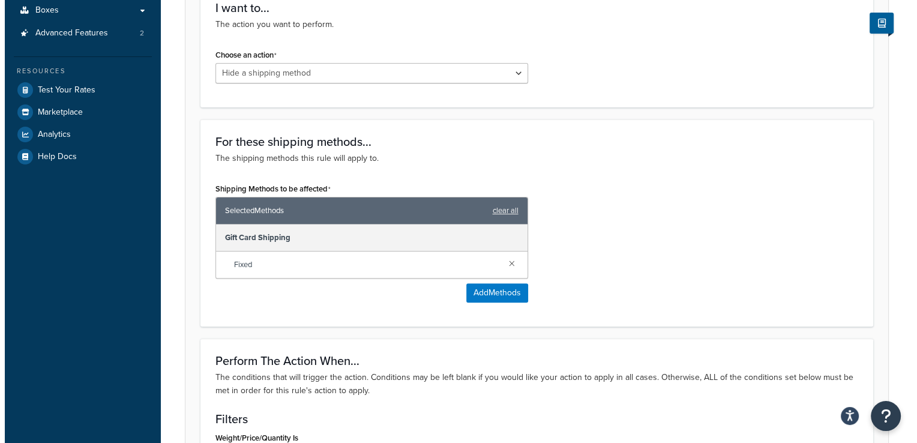
scroll to position [349, 0]
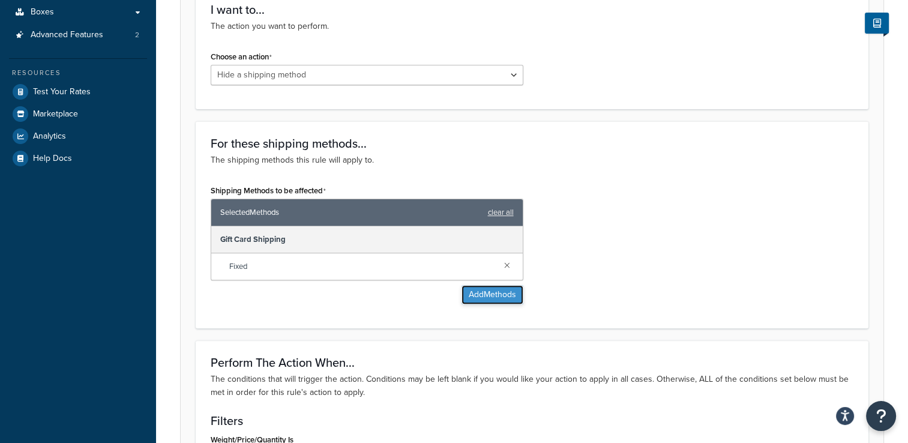
click at [485, 294] on button "Add Methods" at bounding box center [492, 294] width 62 height 19
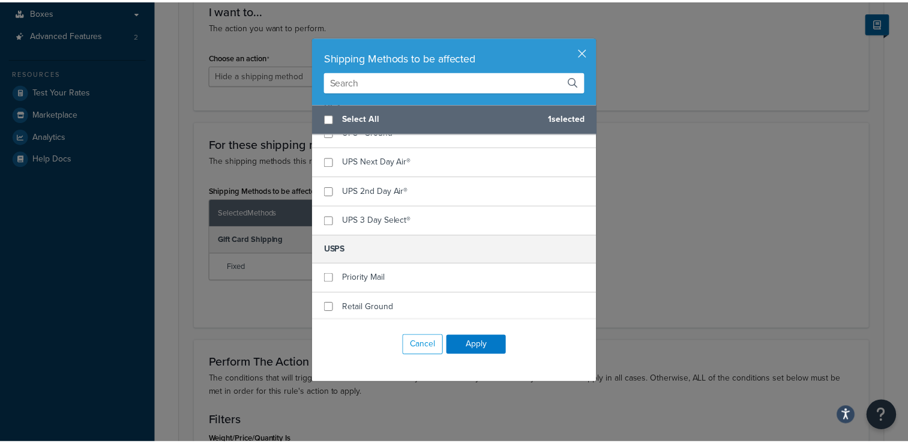
scroll to position [0, 0]
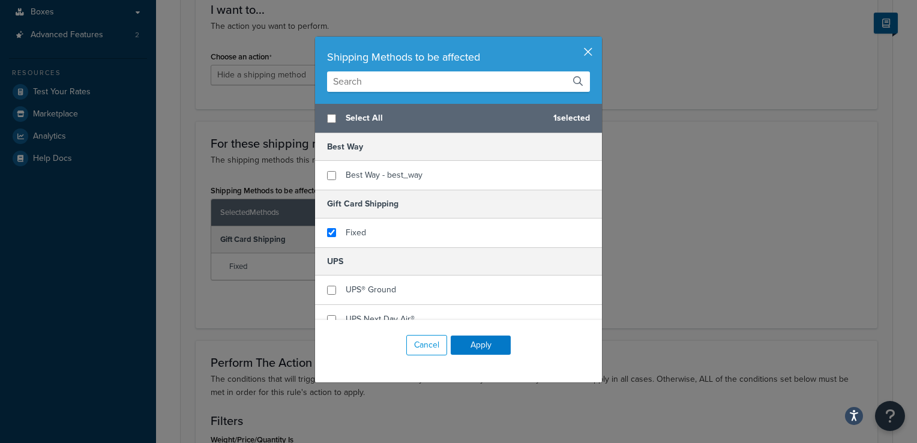
click at [599, 40] on button "button" at bounding box center [600, 38] width 3 height 3
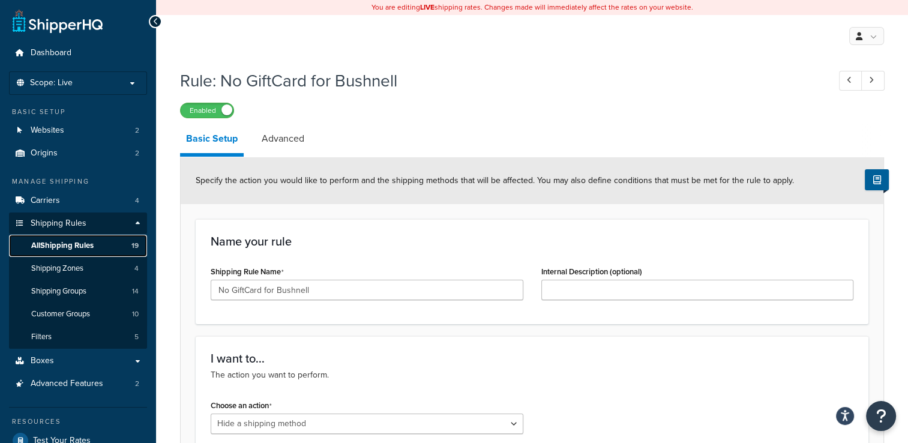
click at [96, 246] on link "All Shipping Rules 19" at bounding box center [78, 246] width 138 height 22
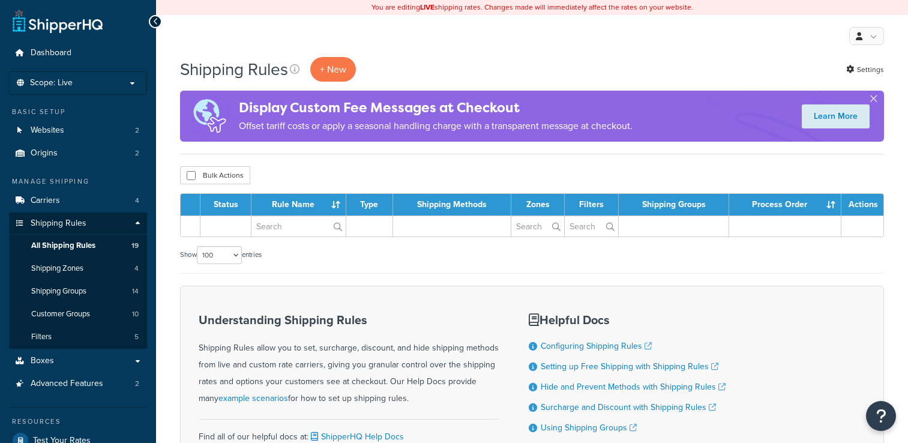
select select "100"
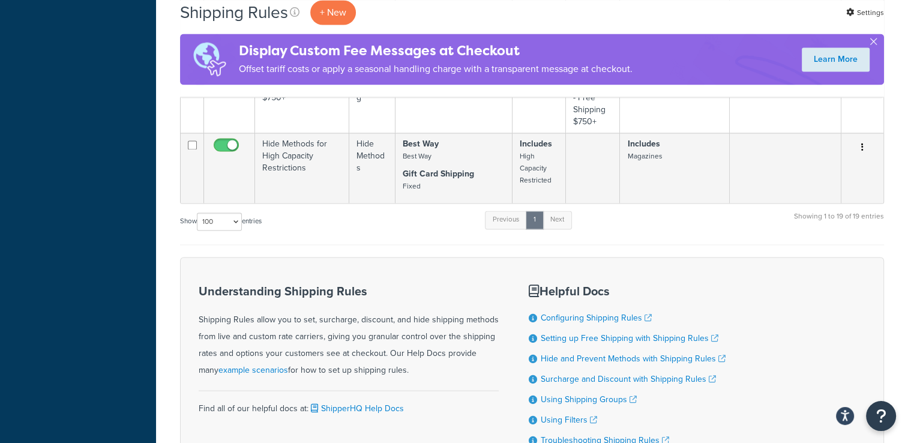
scroll to position [1768, 0]
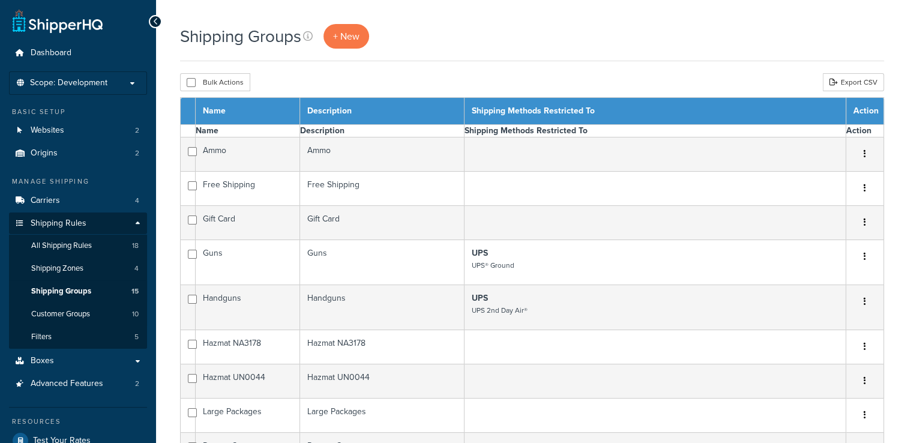
select select "15"
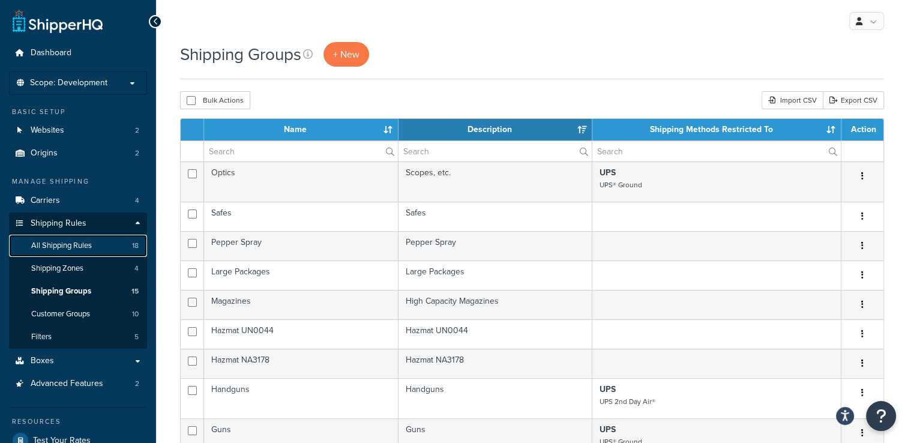
click at [82, 244] on span "All Shipping Rules" at bounding box center [61, 246] width 61 height 10
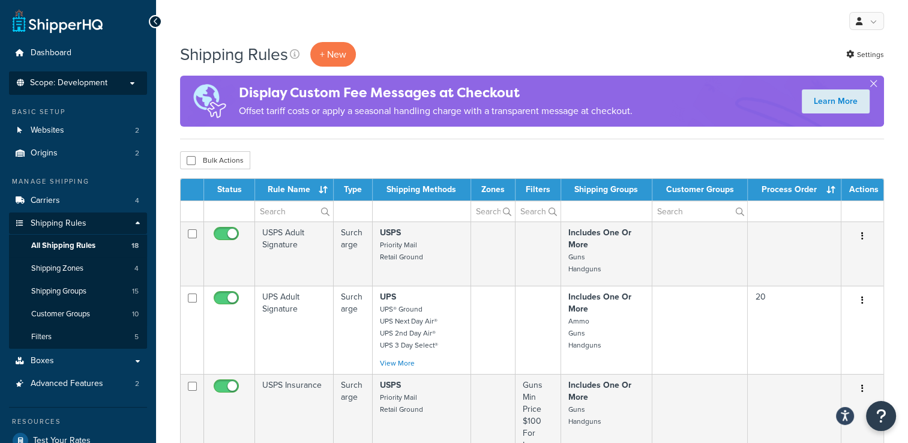
click at [105, 85] on span "Scope: Development" at bounding box center [68, 83] width 77 height 10
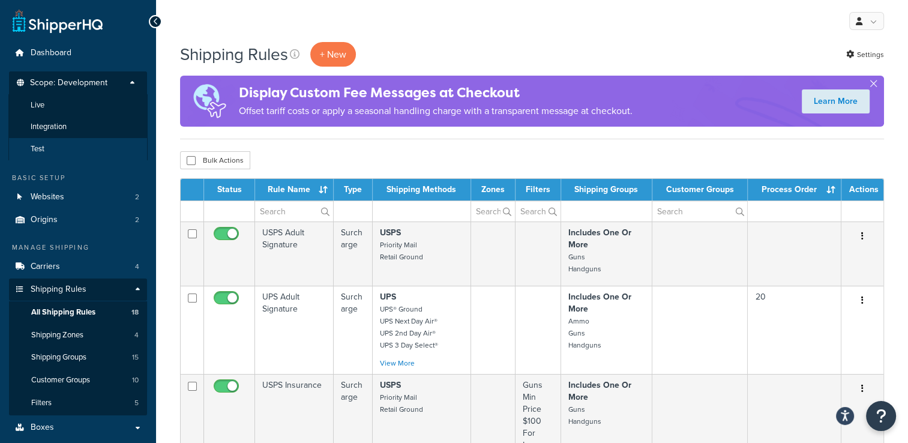
click at [92, 144] on li "Test" at bounding box center [77, 149] width 139 height 22
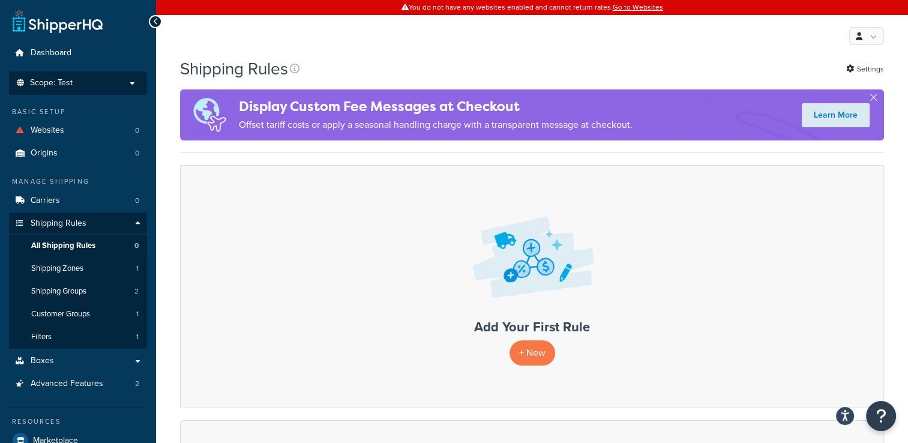
click at [110, 83] on p "Scope: Test" at bounding box center [77, 83] width 127 height 10
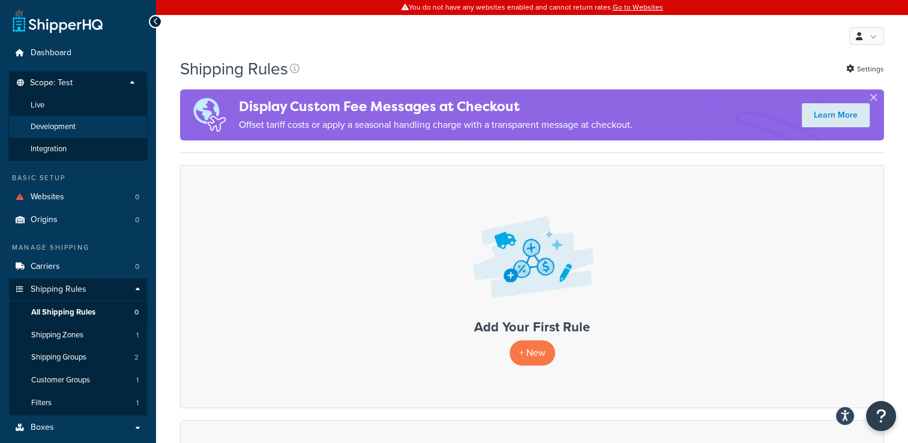
click at [109, 125] on li "Development" at bounding box center [77, 127] width 139 height 22
